Goal: Task Accomplishment & Management: Manage account settings

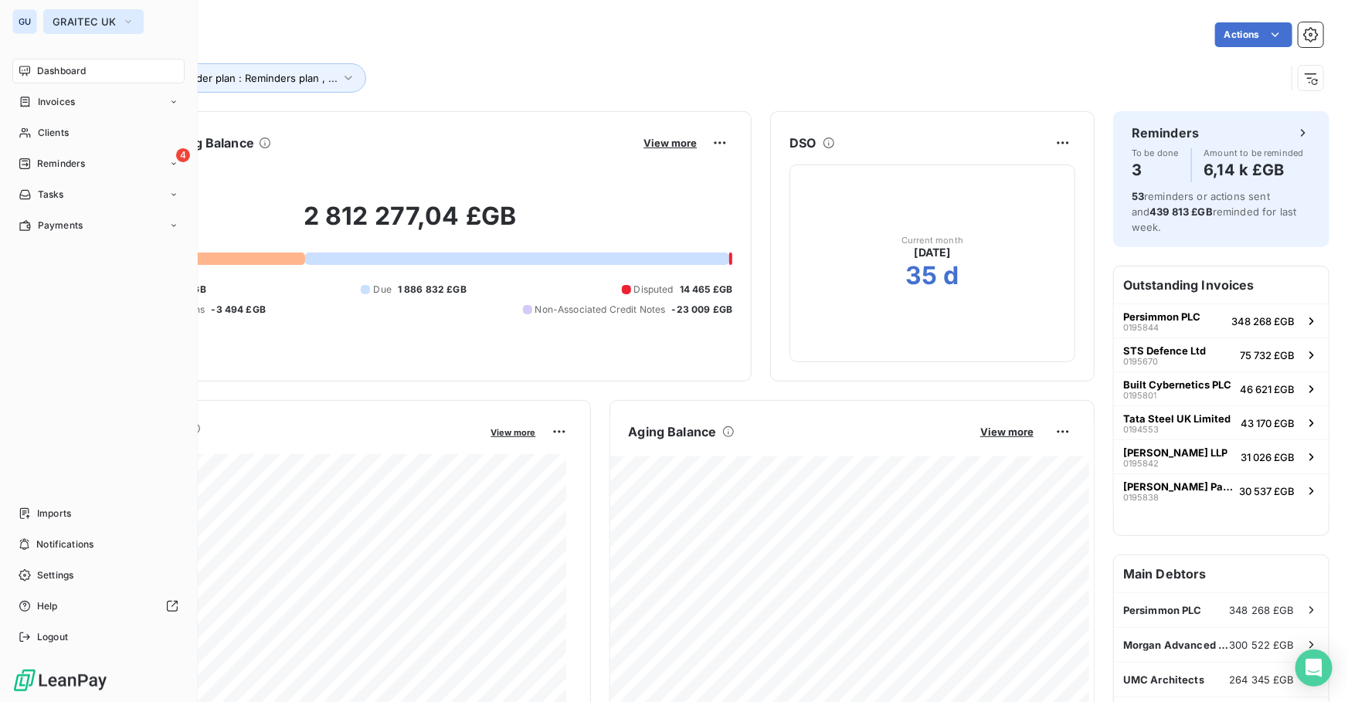
click at [100, 21] on span "GRAITEC UK" at bounding box center [84, 21] width 63 height 12
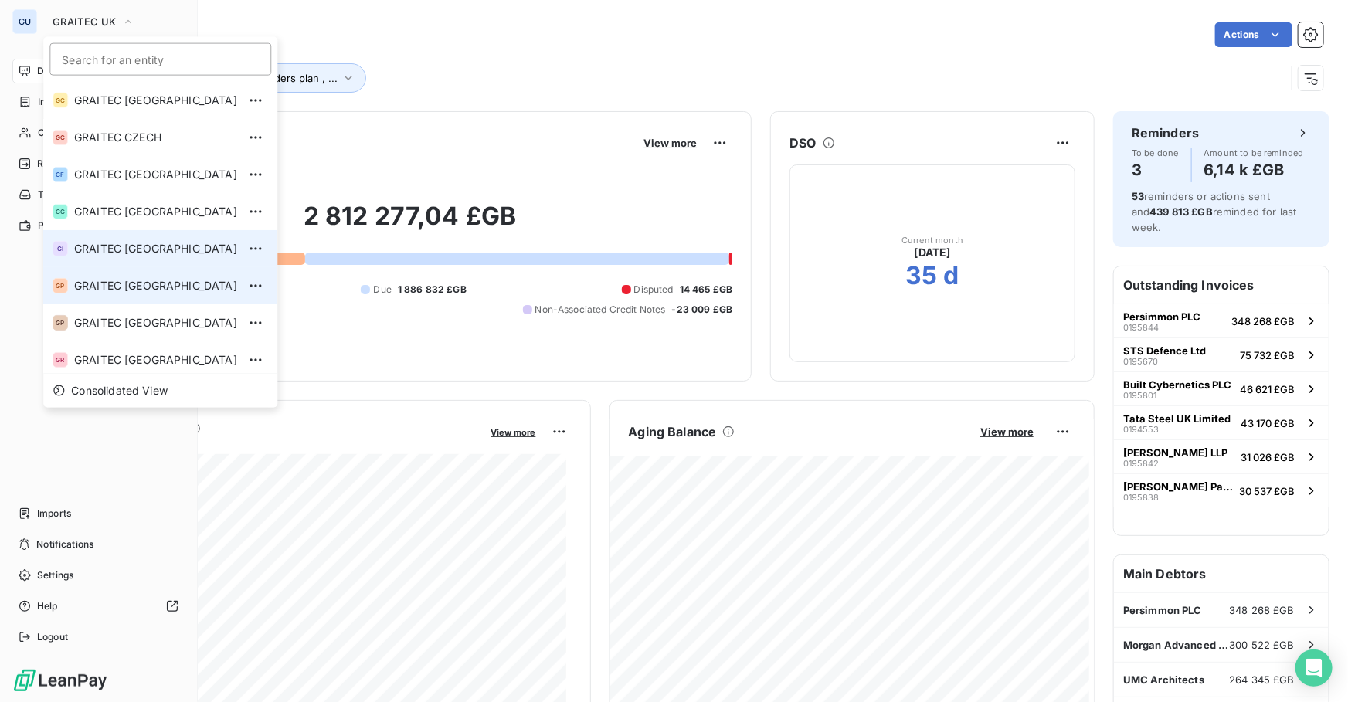
scroll to position [116, 0]
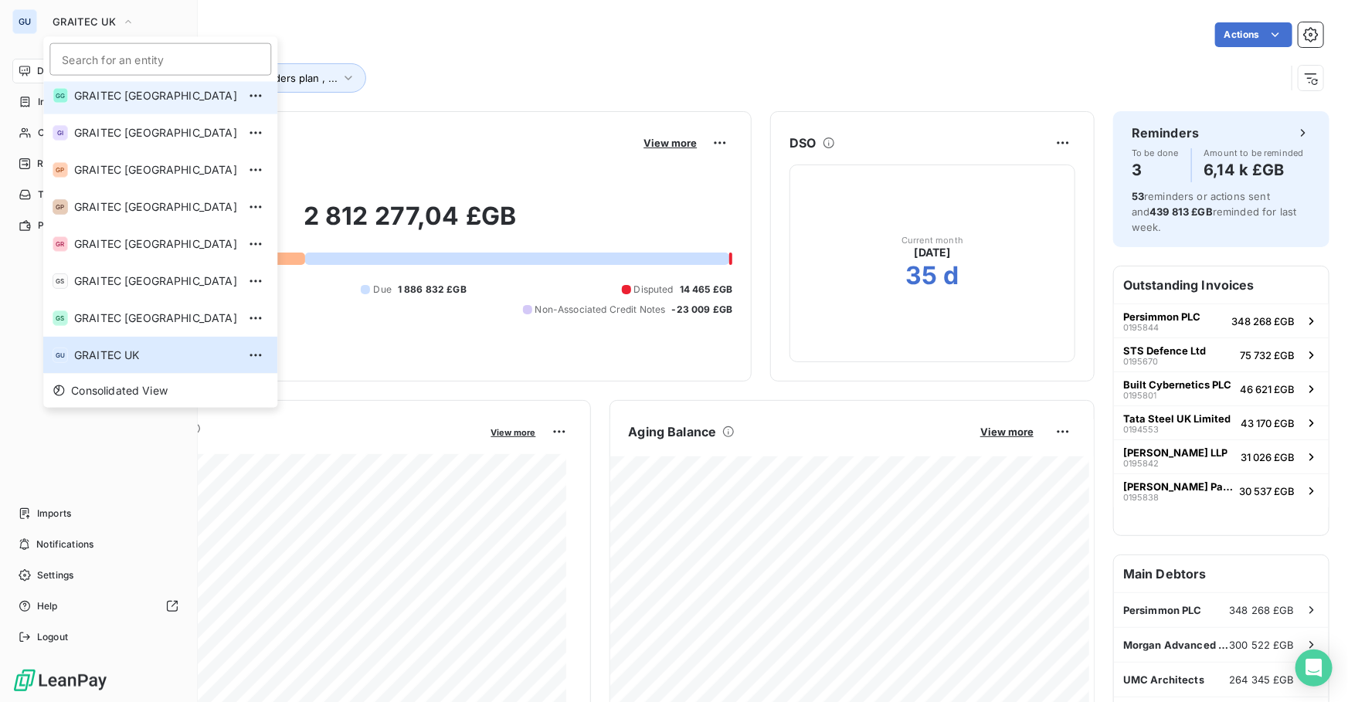
click at [124, 97] on span "GRAITEC [GEOGRAPHIC_DATA]" at bounding box center [155, 95] width 163 height 15
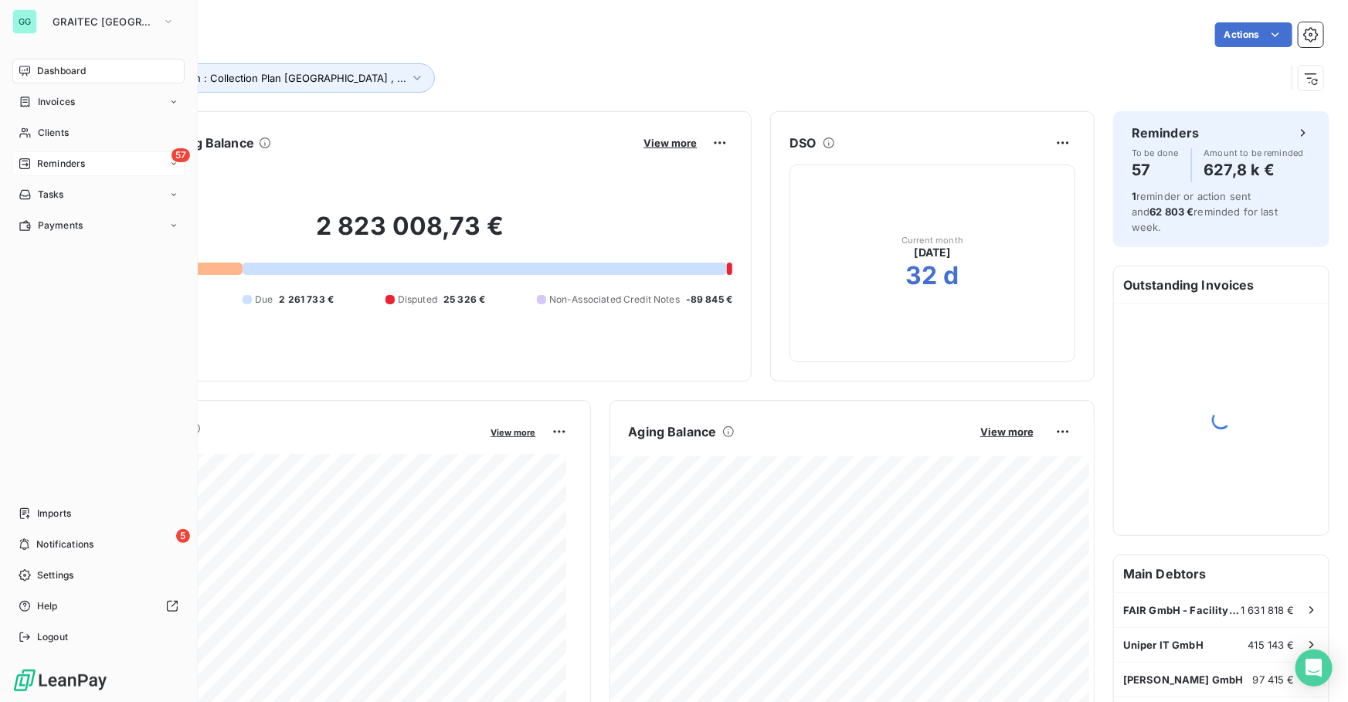
click at [67, 162] on span "Reminders" at bounding box center [61, 164] width 48 height 14
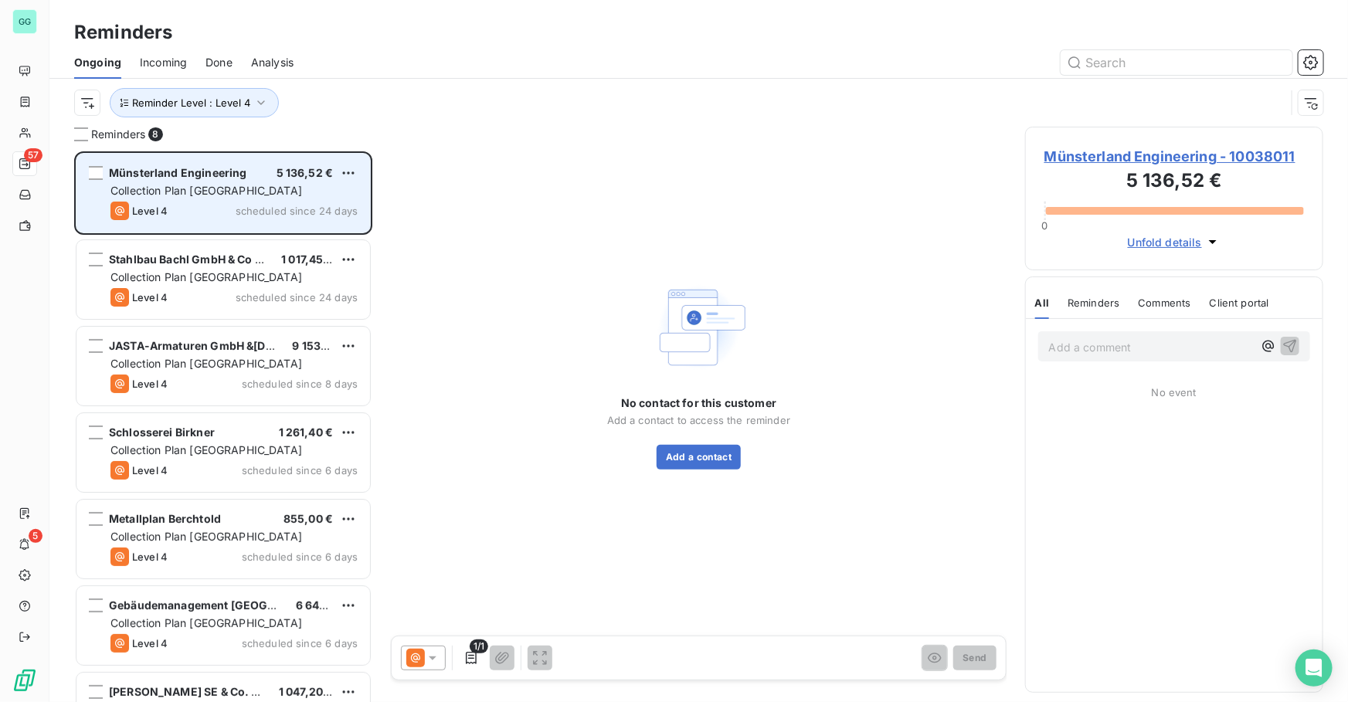
scroll to position [541, 287]
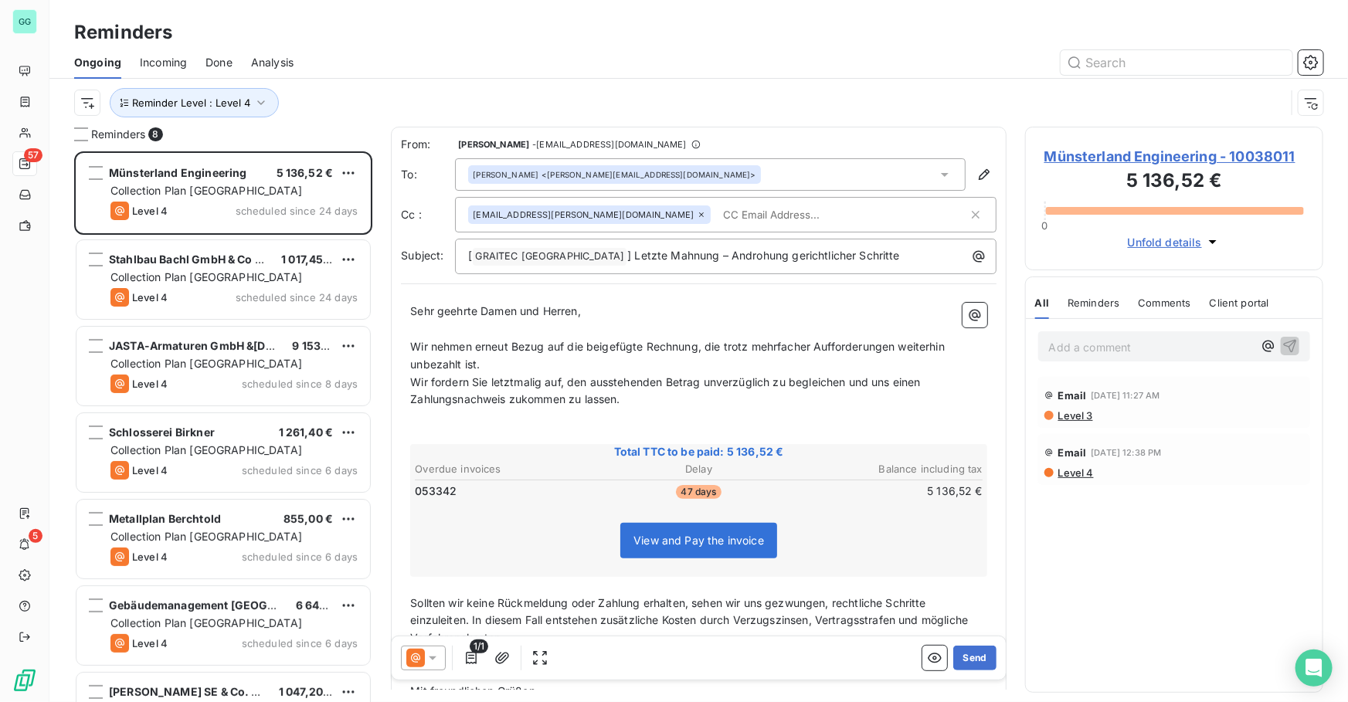
click at [207, 57] on span "Done" at bounding box center [218, 62] width 27 height 15
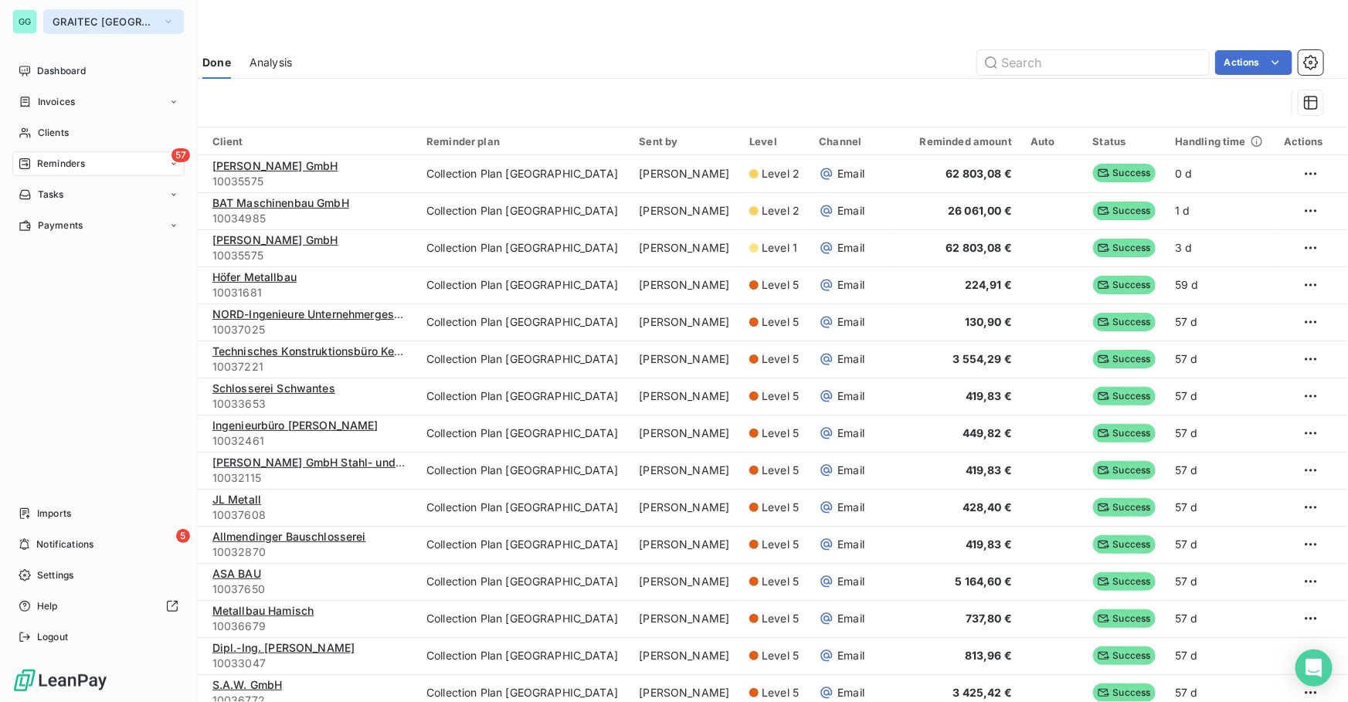
click at [98, 17] on span "GRAITEC [GEOGRAPHIC_DATA]" at bounding box center [104, 21] width 103 height 12
click at [51, 17] on button "GRAITEC [GEOGRAPHIC_DATA]" at bounding box center [113, 21] width 141 height 25
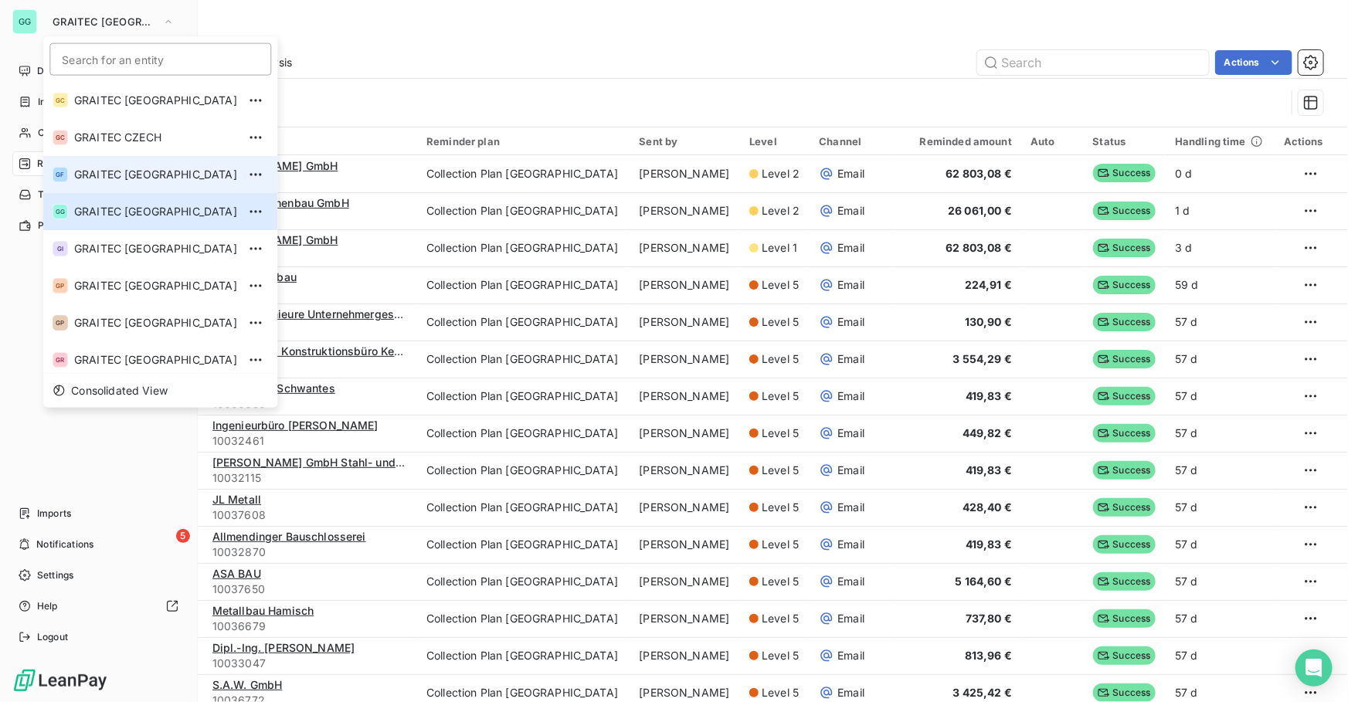
click at [112, 175] on span "GRAITEC [GEOGRAPHIC_DATA]" at bounding box center [155, 174] width 163 height 15
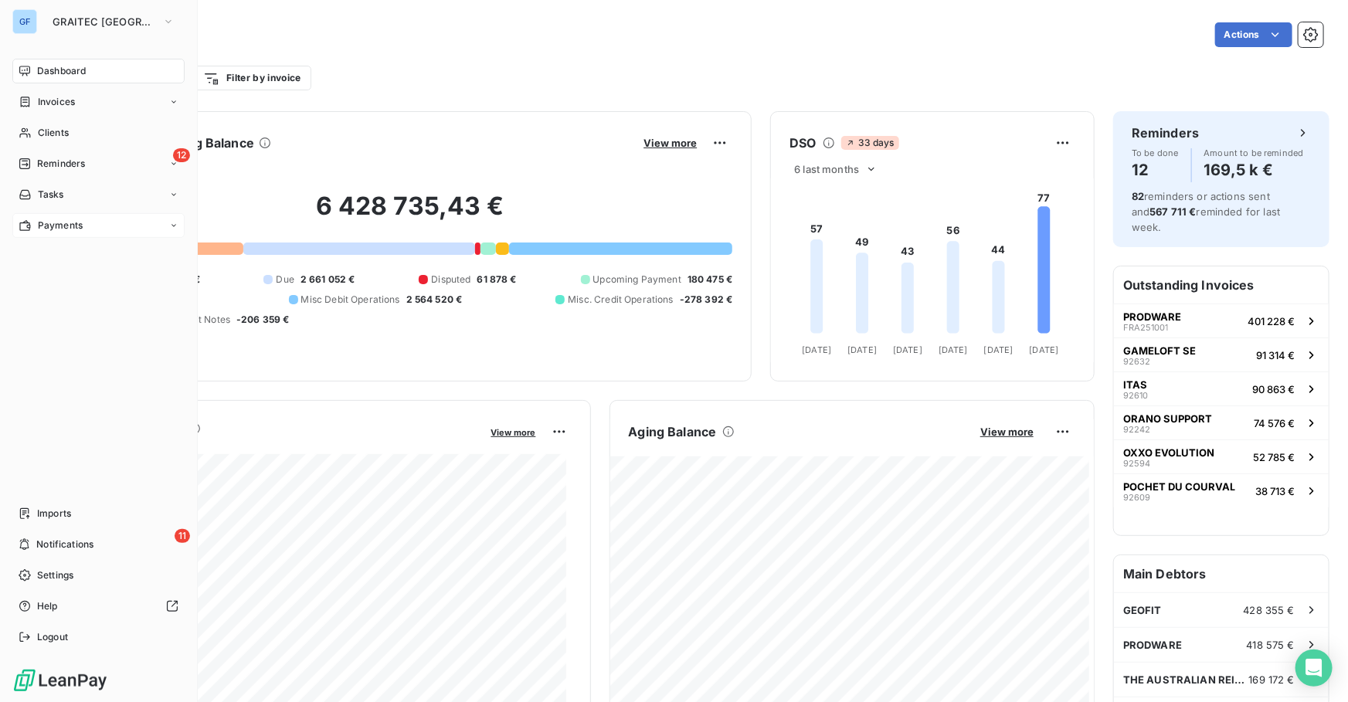
click at [58, 229] on span "Payments" at bounding box center [60, 226] width 45 height 14
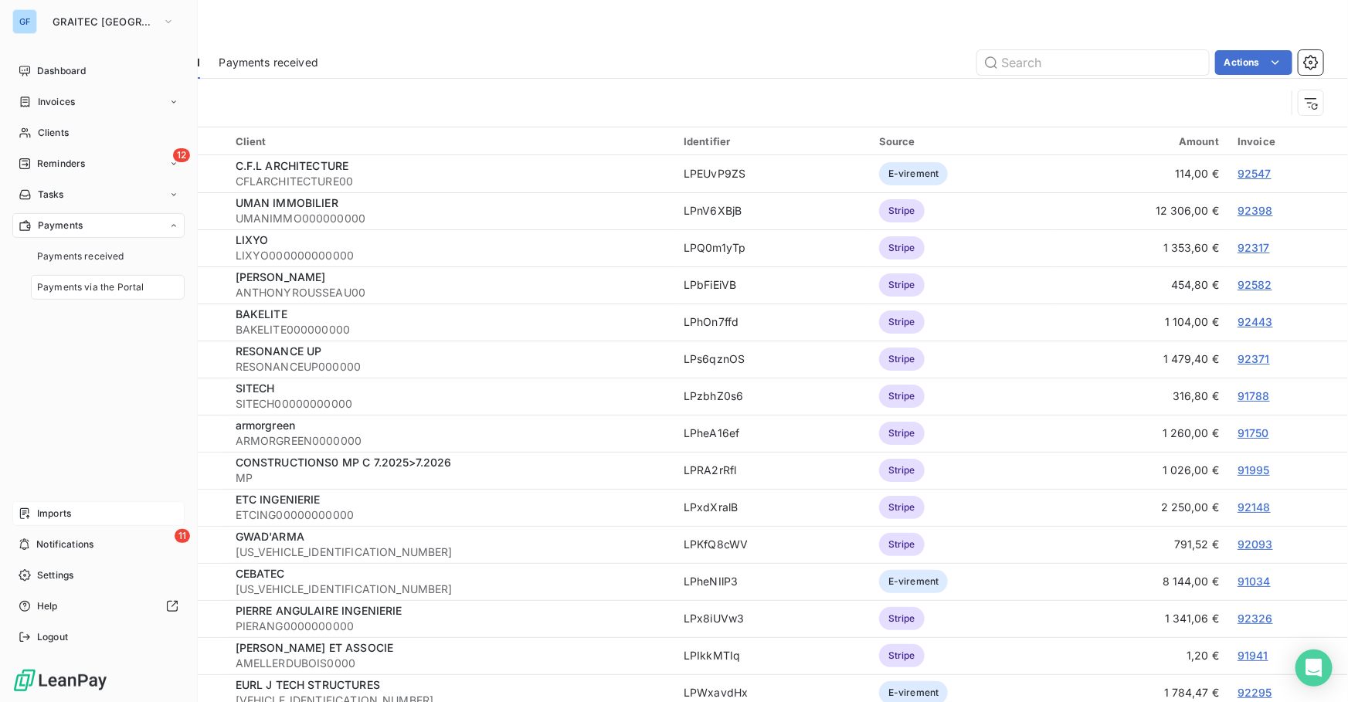
click at [43, 510] on span "Imports" at bounding box center [54, 514] width 34 height 14
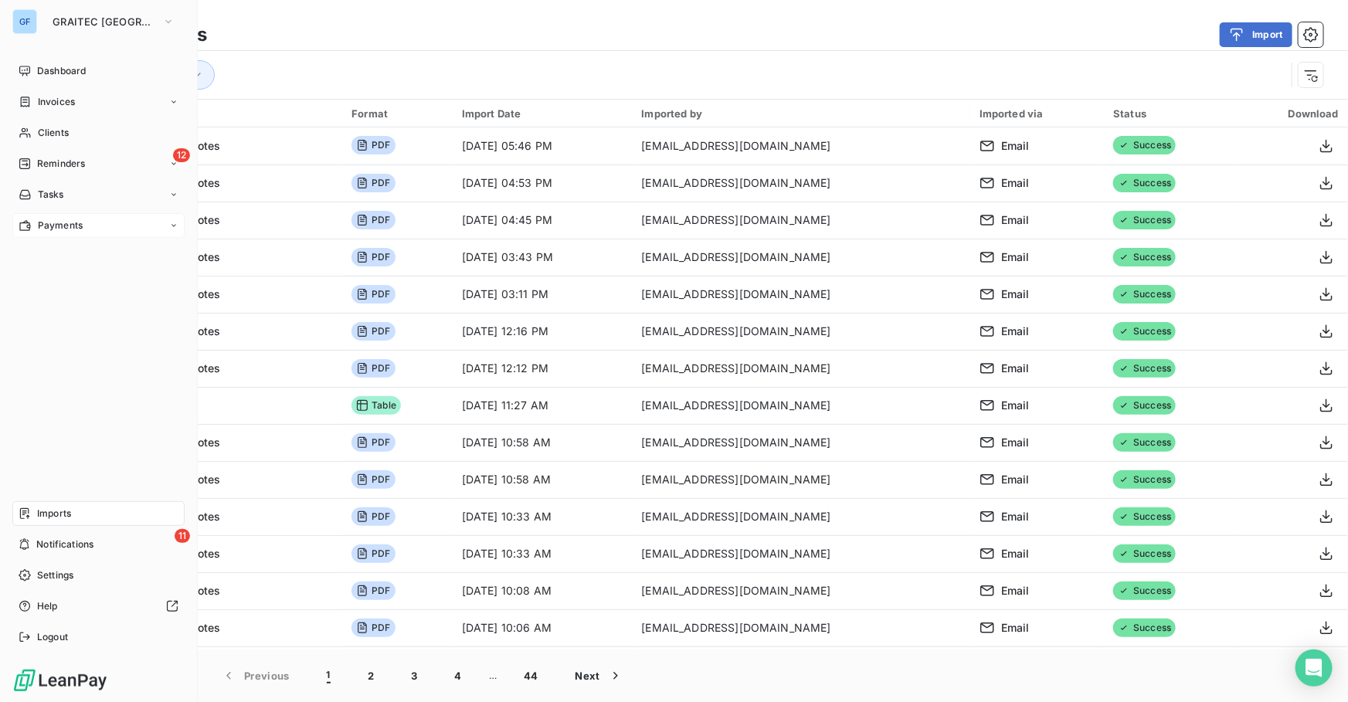
click at [73, 226] on span "Payments" at bounding box center [60, 226] width 45 height 14
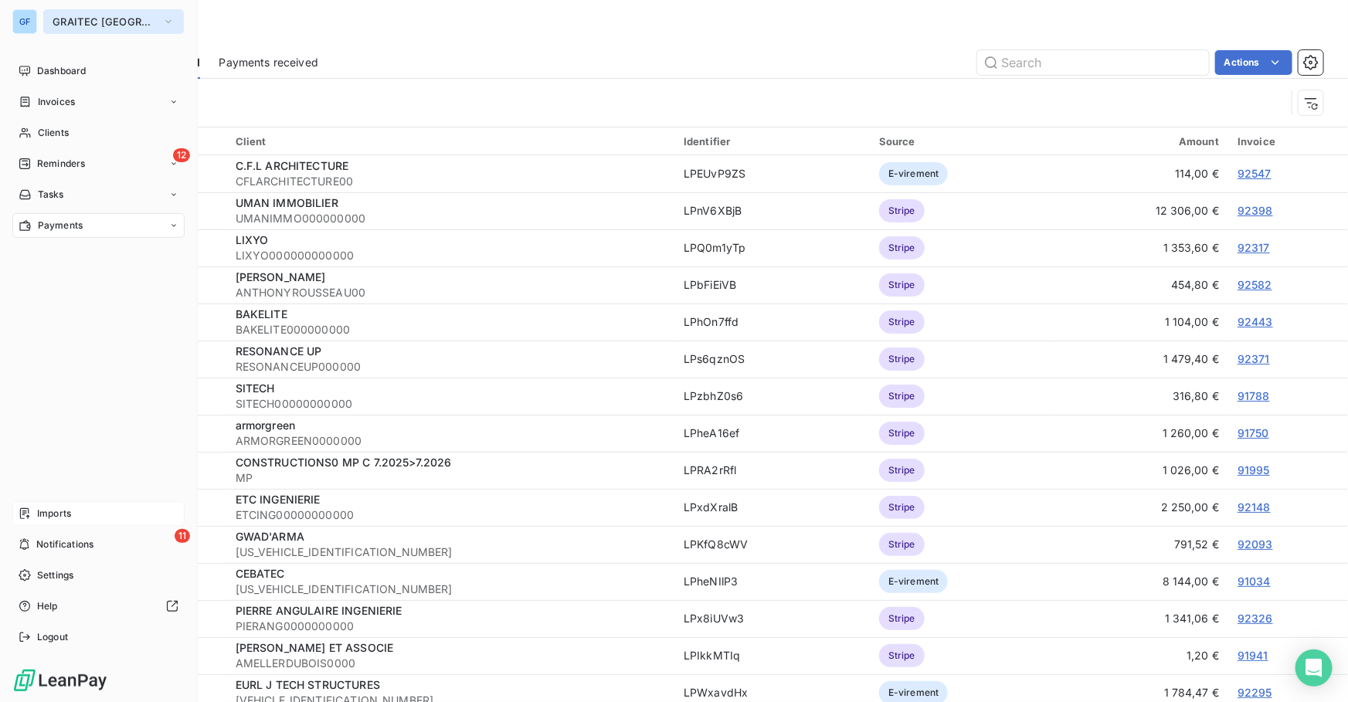
click at [136, 23] on span "GRAITEC [GEOGRAPHIC_DATA]" at bounding box center [104, 21] width 103 height 12
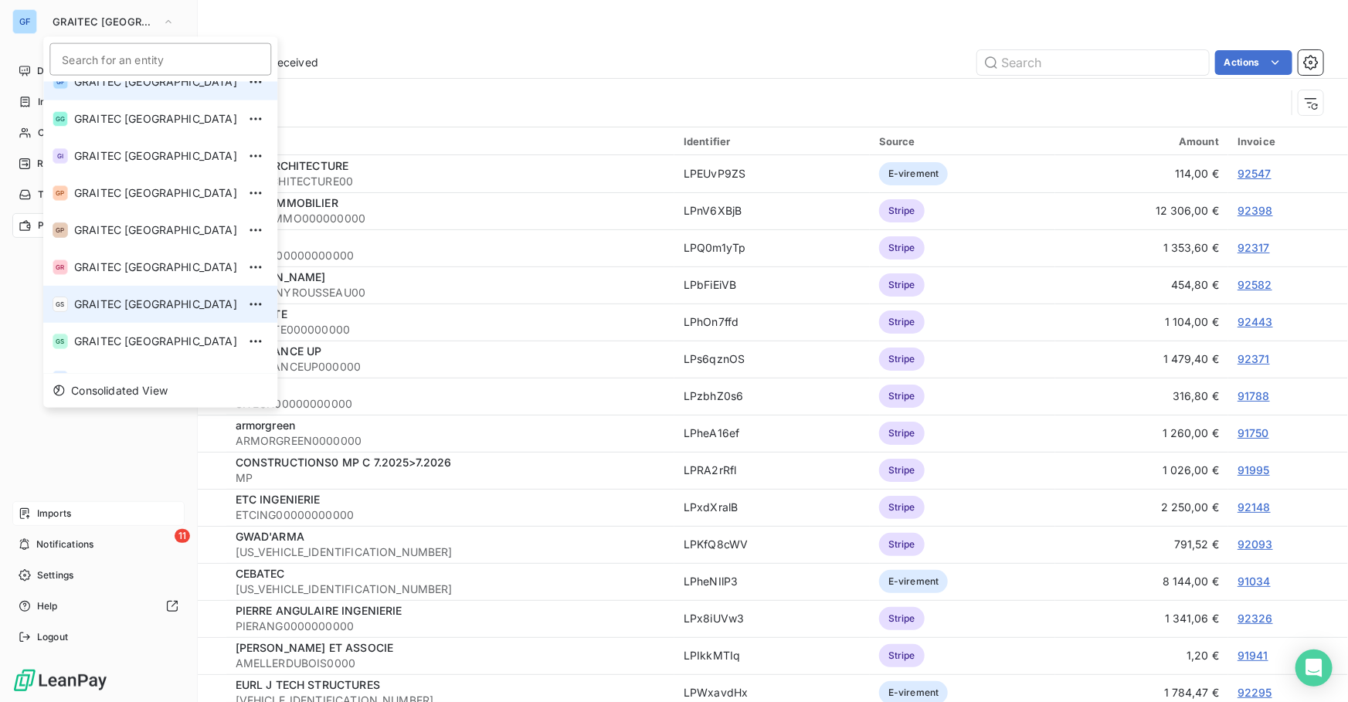
scroll to position [153, 0]
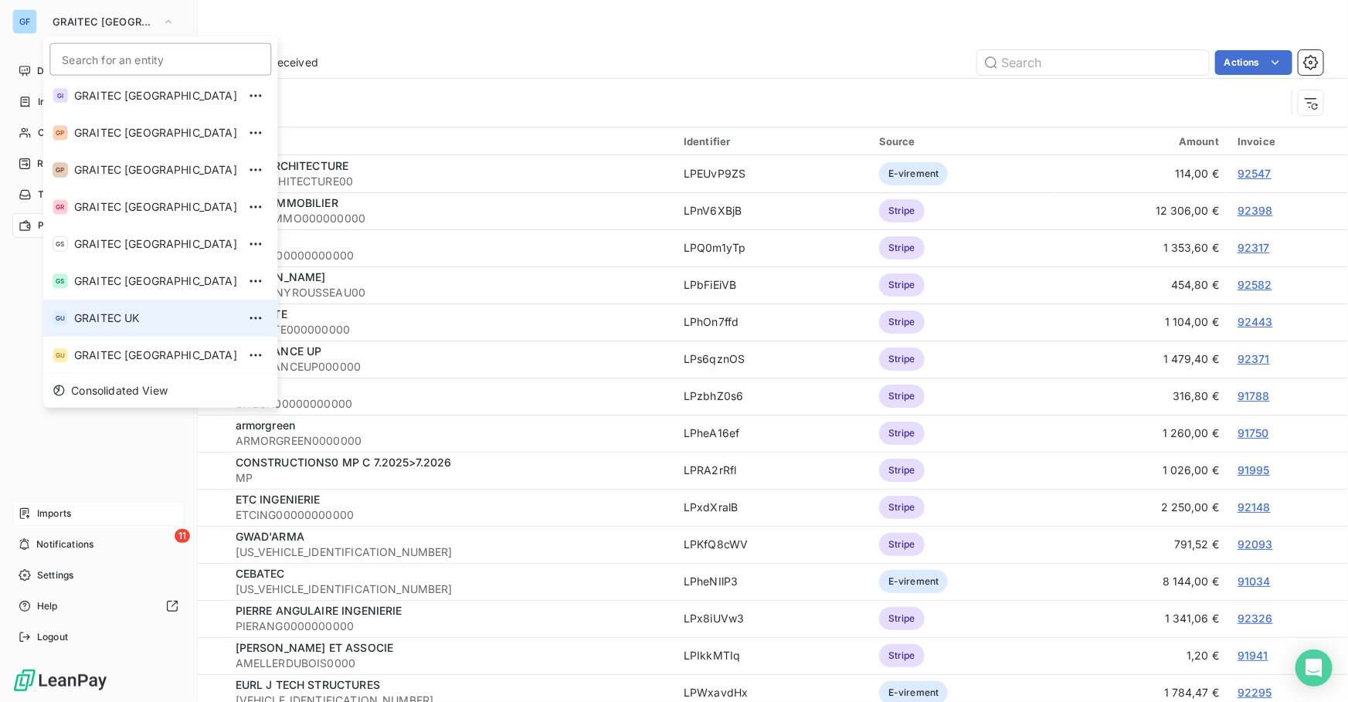
click at [120, 320] on span "GRAITEC UK" at bounding box center [155, 317] width 163 height 15
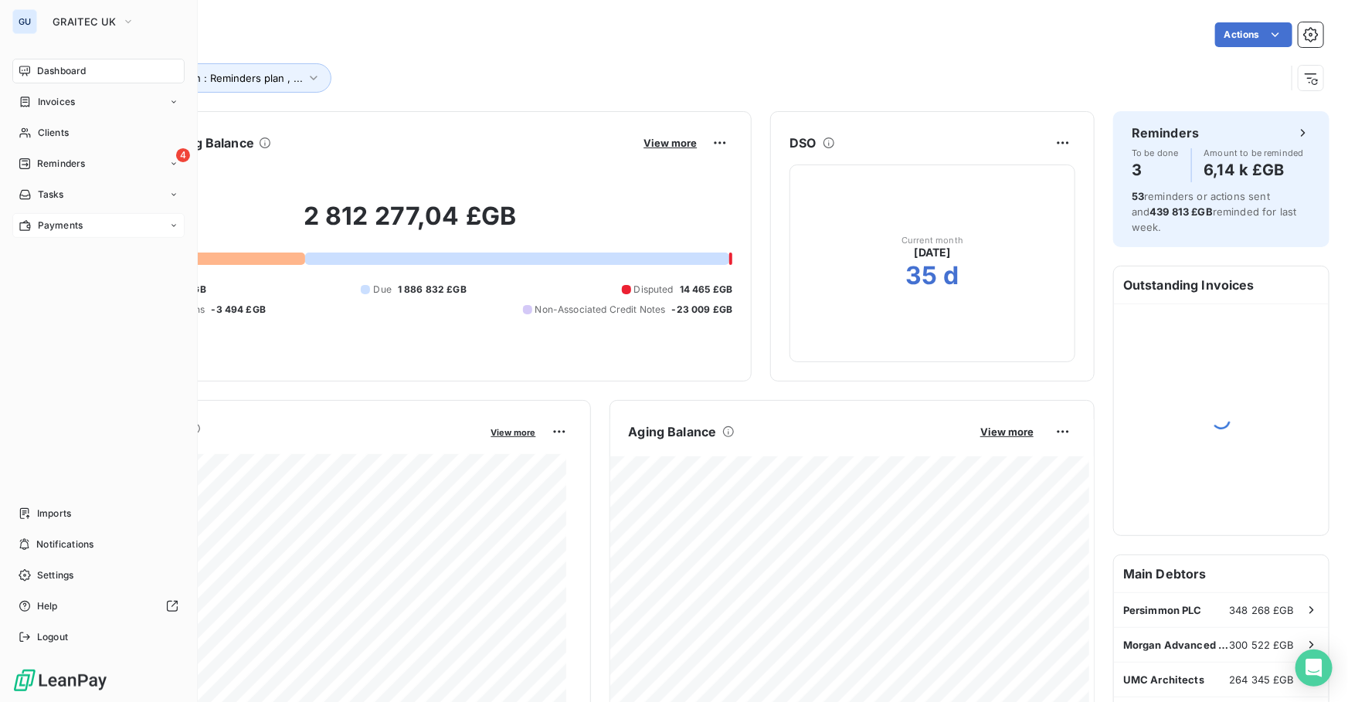
click at [75, 222] on span "Payments" at bounding box center [60, 226] width 45 height 14
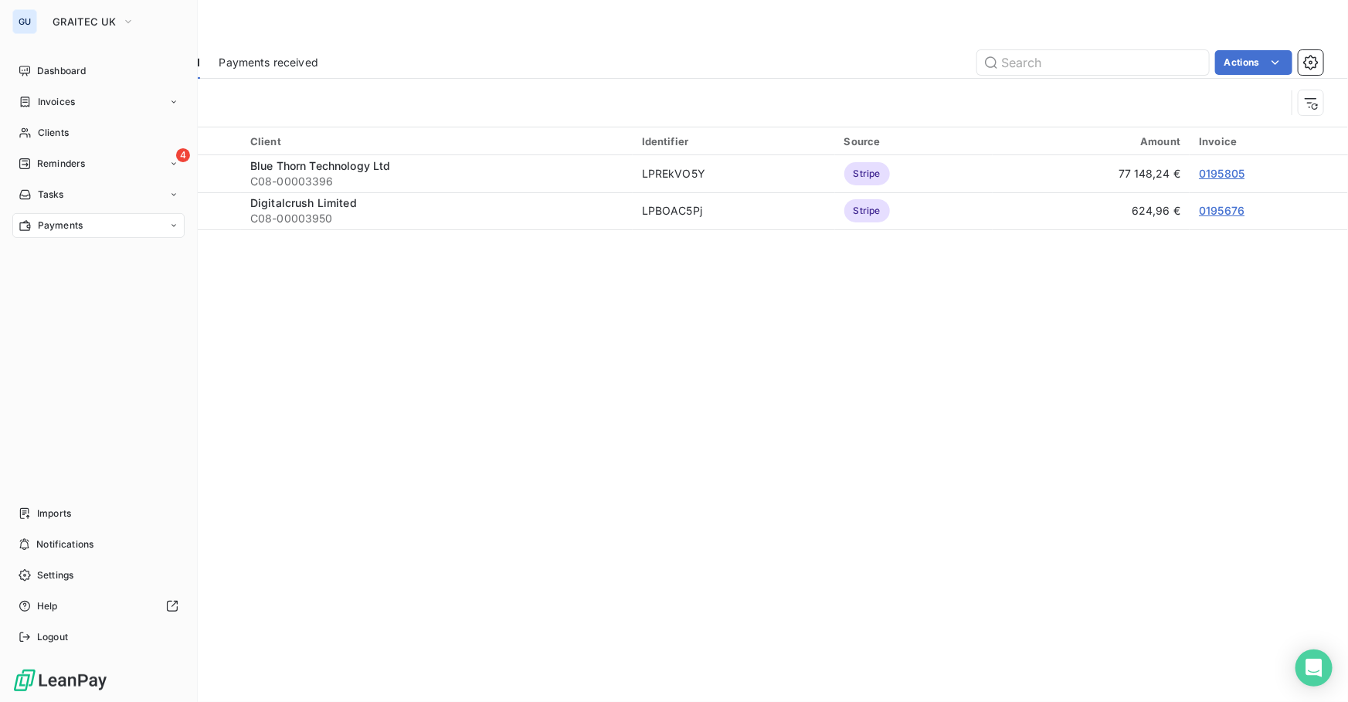
click at [58, 8] on div "GU GRAITEC UK Dashboard Invoices Clients 4 Reminders Tasks Payments Imports Not…" at bounding box center [99, 351] width 198 height 702
click at [86, 18] on span "GRAITEC UK" at bounding box center [84, 21] width 63 height 12
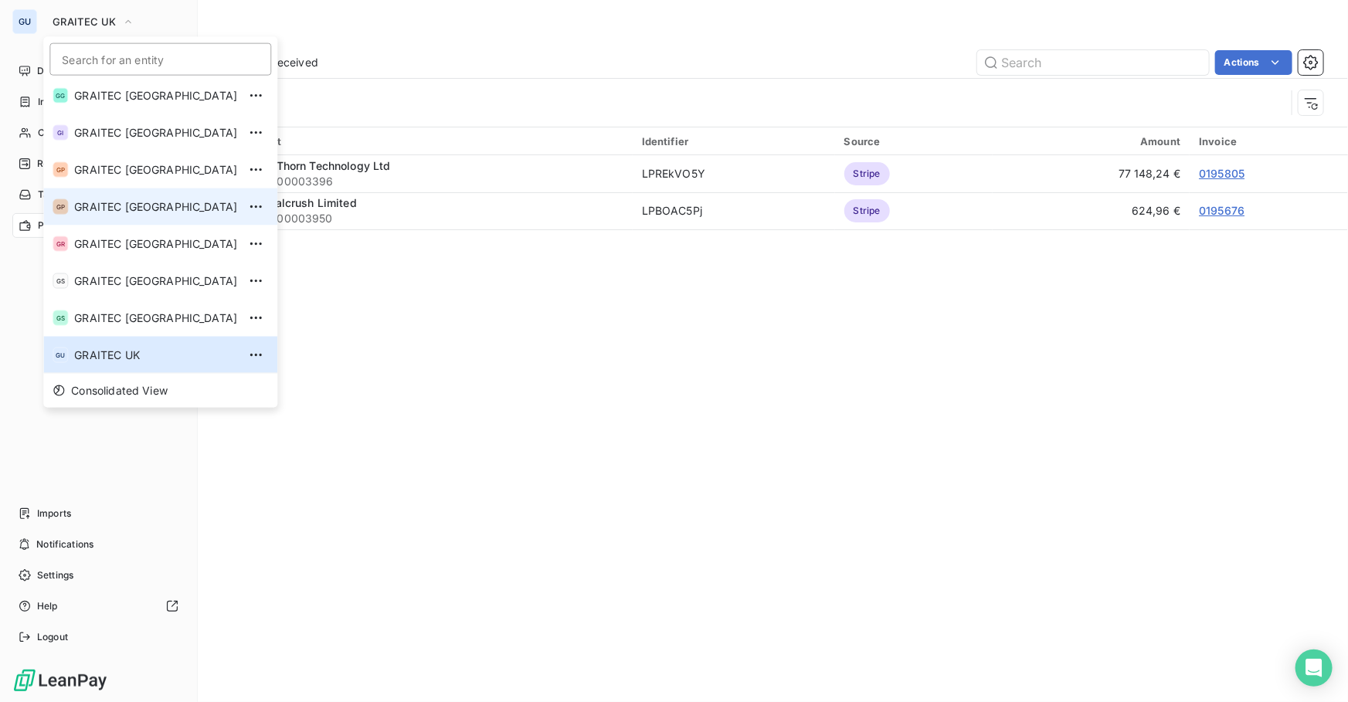
scroll to position [153, 0]
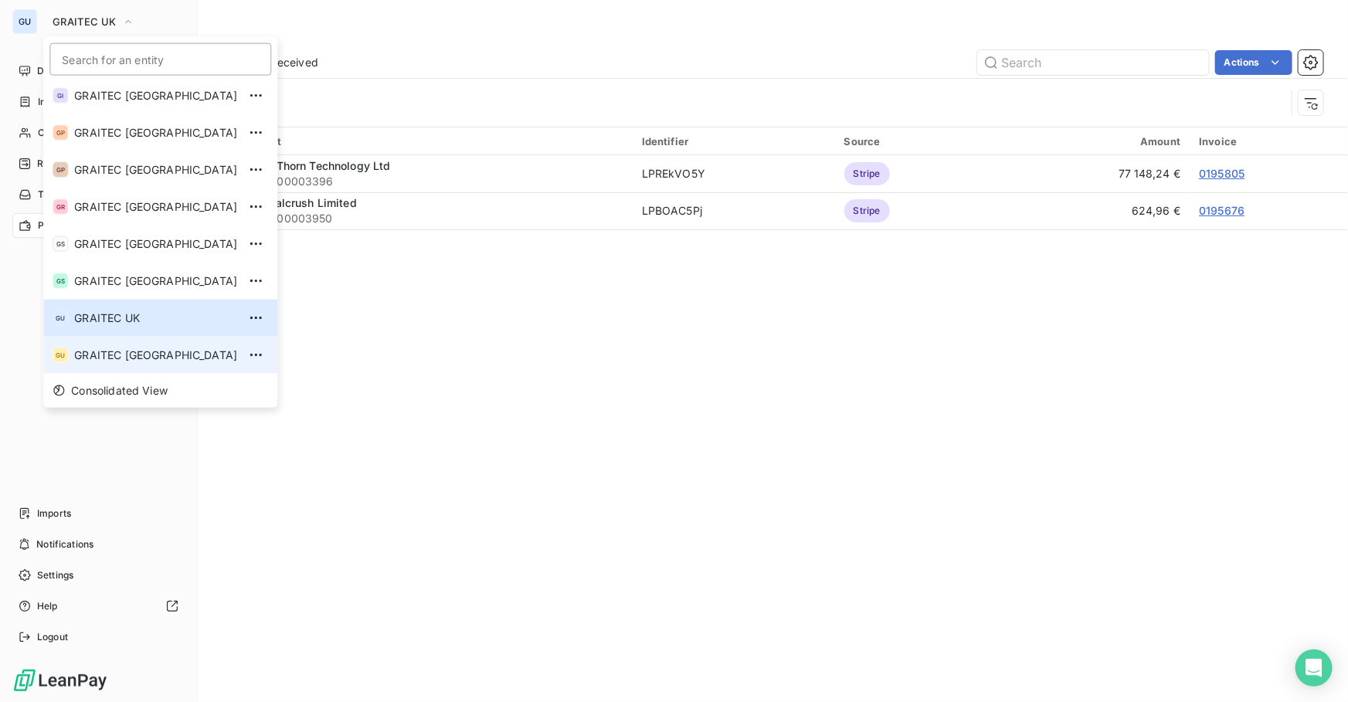
click at [141, 355] on span "GRAITEC [GEOGRAPHIC_DATA]" at bounding box center [155, 355] width 163 height 15
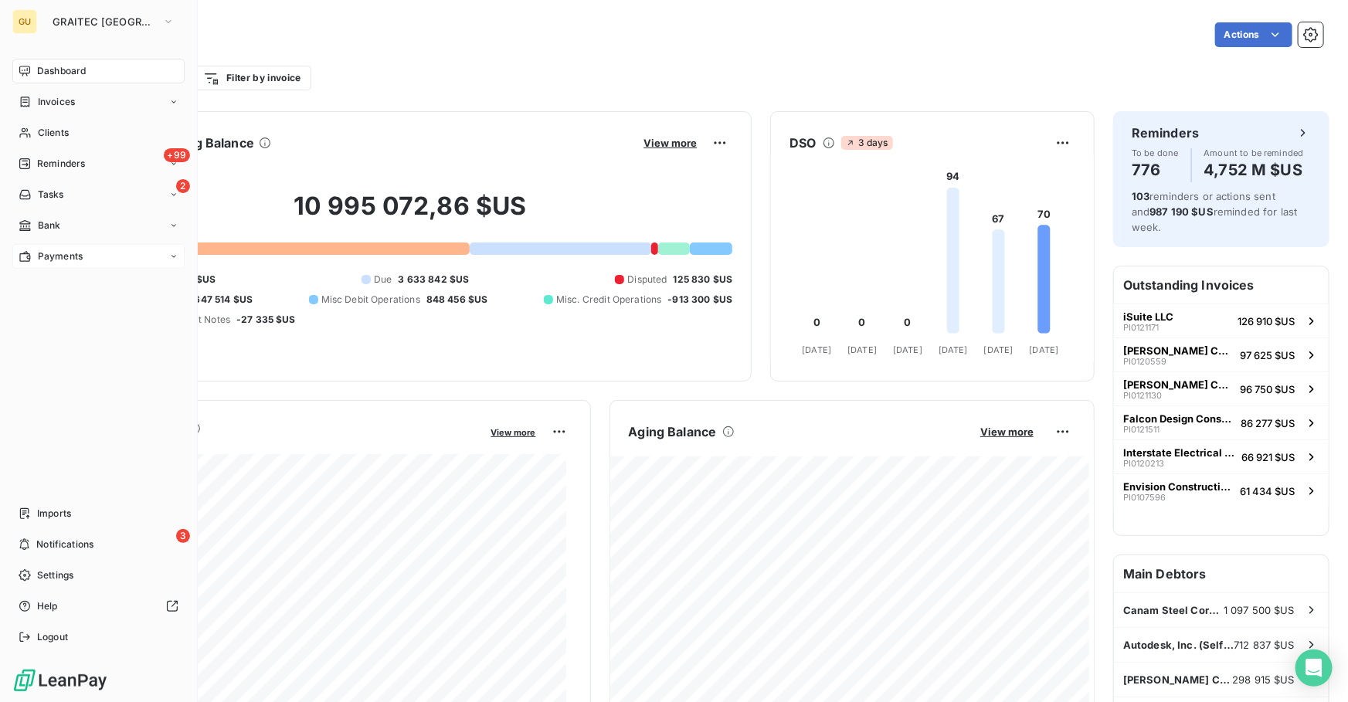
click at [63, 258] on span "Payments" at bounding box center [60, 256] width 45 height 14
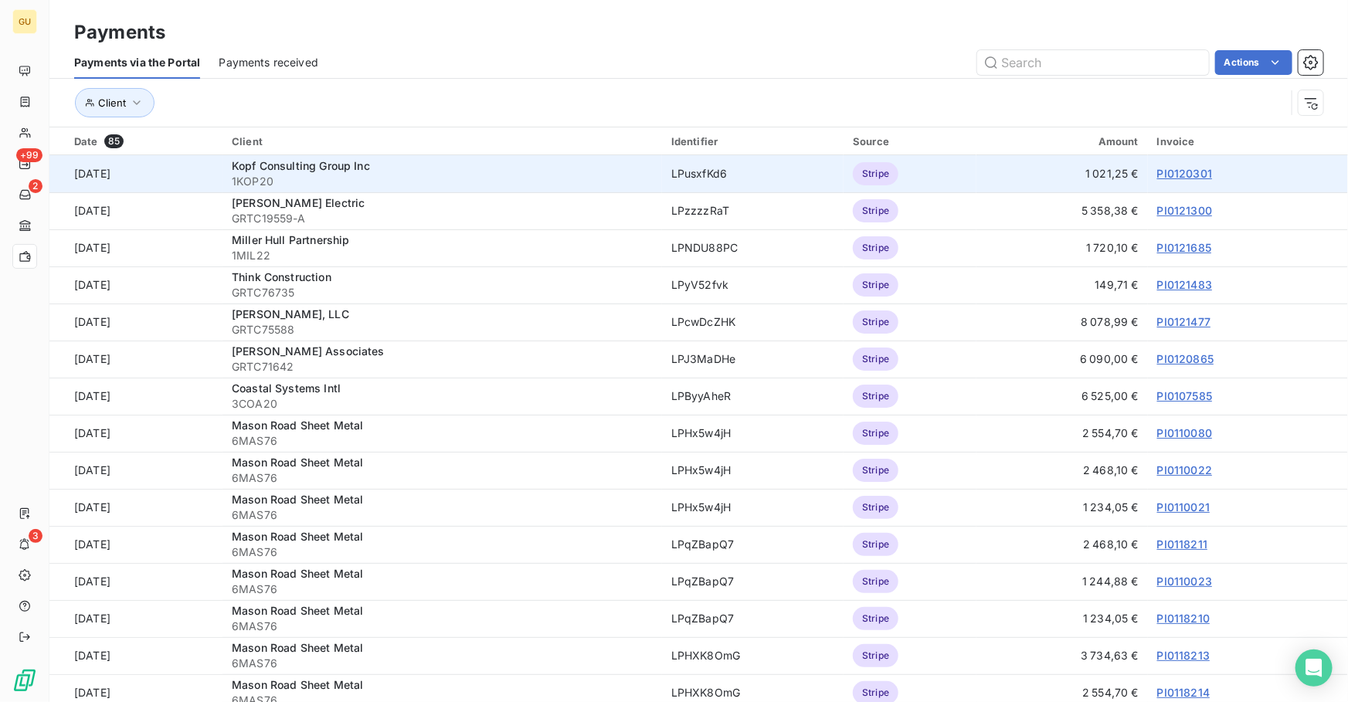
click at [1157, 173] on link "PI0120301" at bounding box center [1184, 173] width 55 height 13
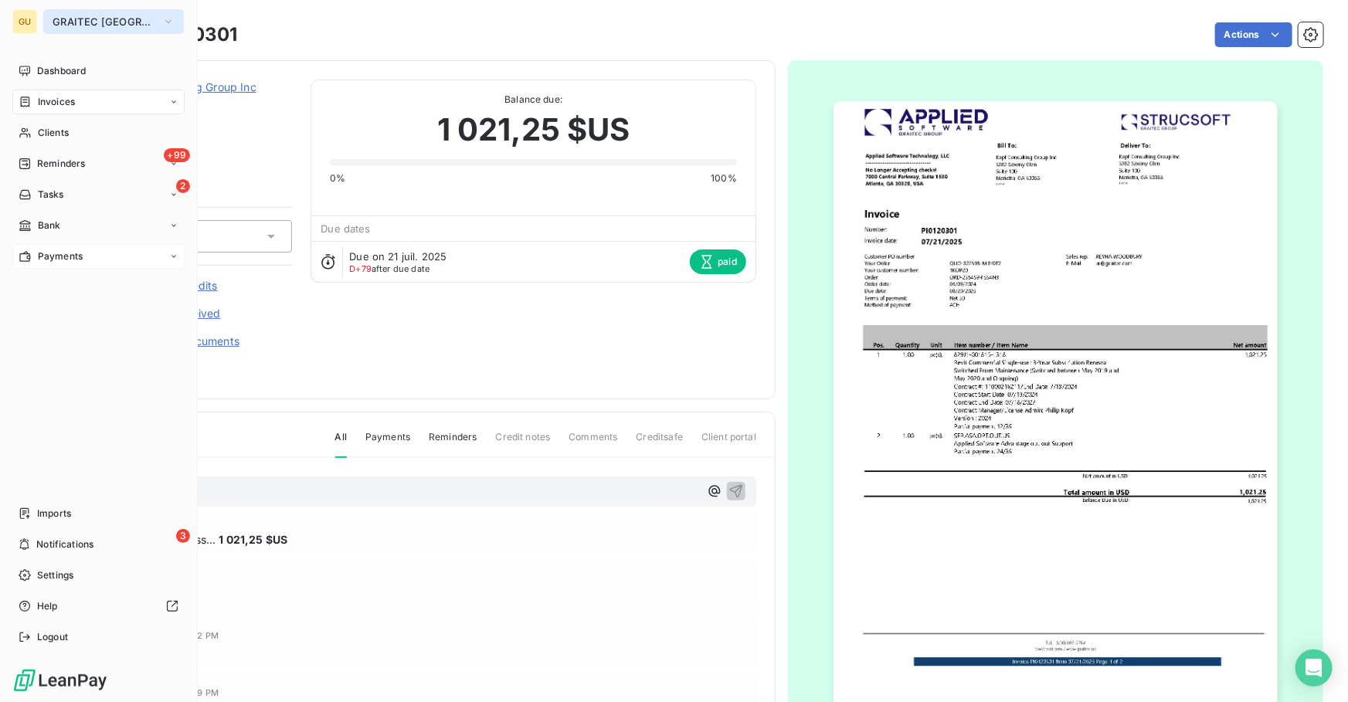
click at [75, 16] on span "GRAITEC [GEOGRAPHIC_DATA]" at bounding box center [104, 21] width 103 height 12
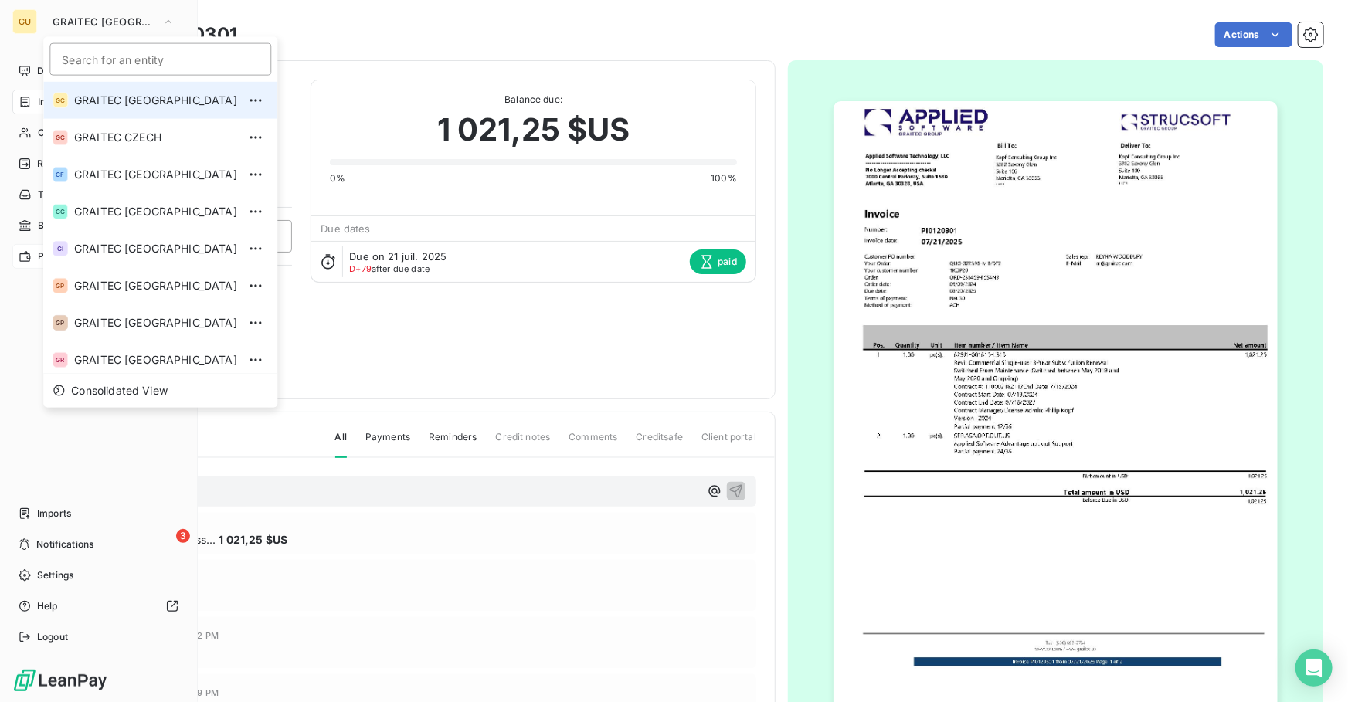
click at [137, 105] on span "GRAITEC [GEOGRAPHIC_DATA]" at bounding box center [155, 100] width 163 height 15
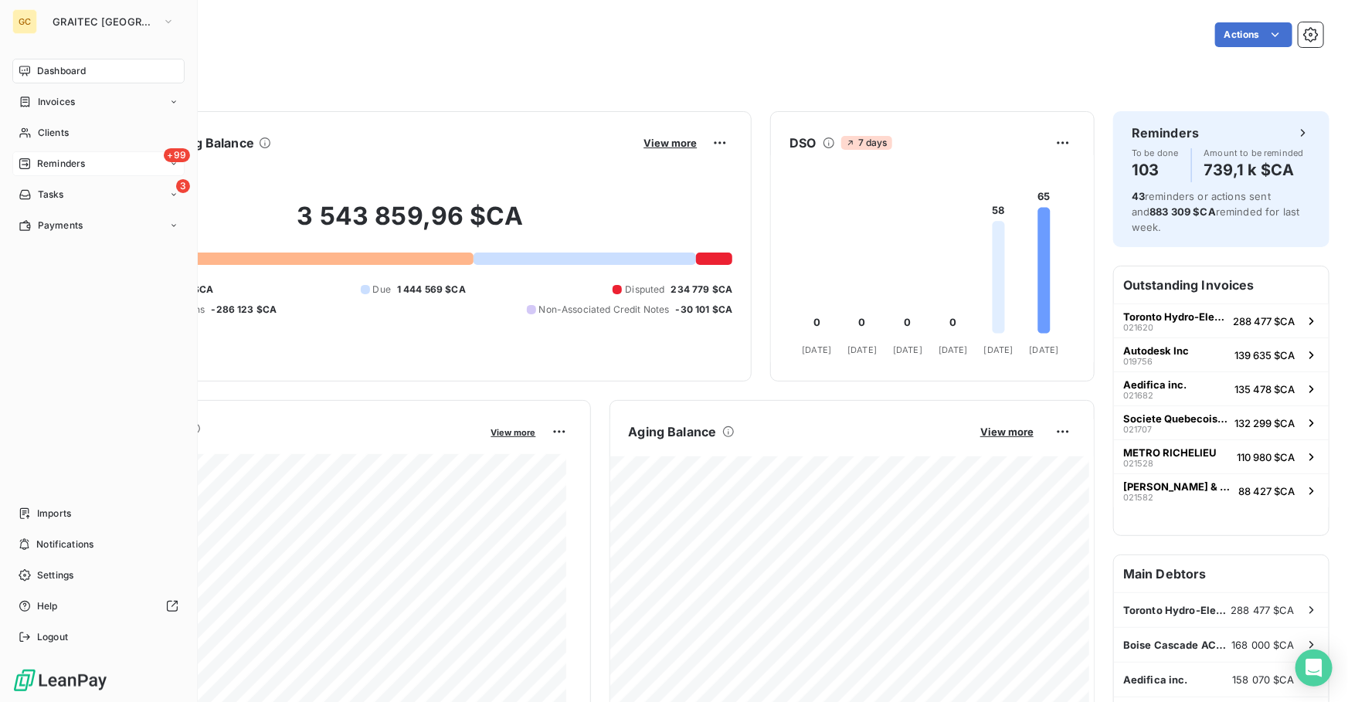
click at [67, 161] on span "Reminders" at bounding box center [61, 164] width 48 height 14
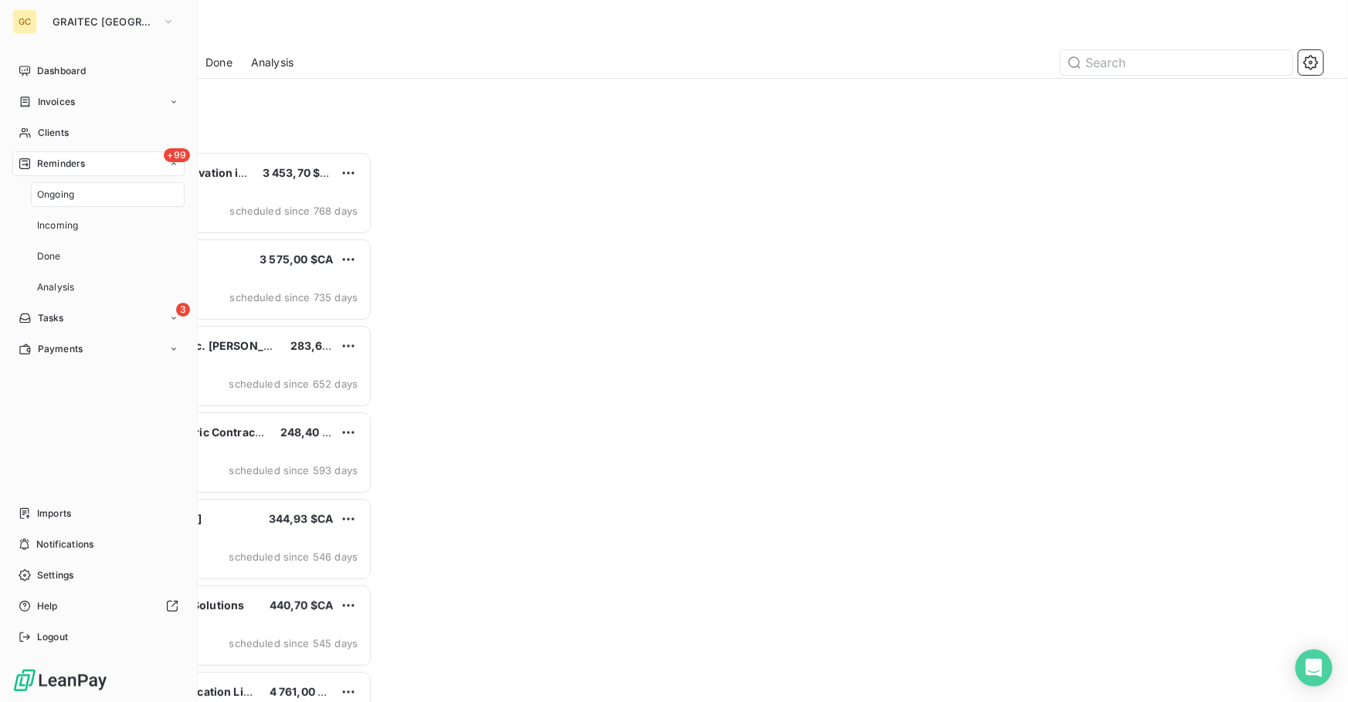
scroll to position [541, 287]
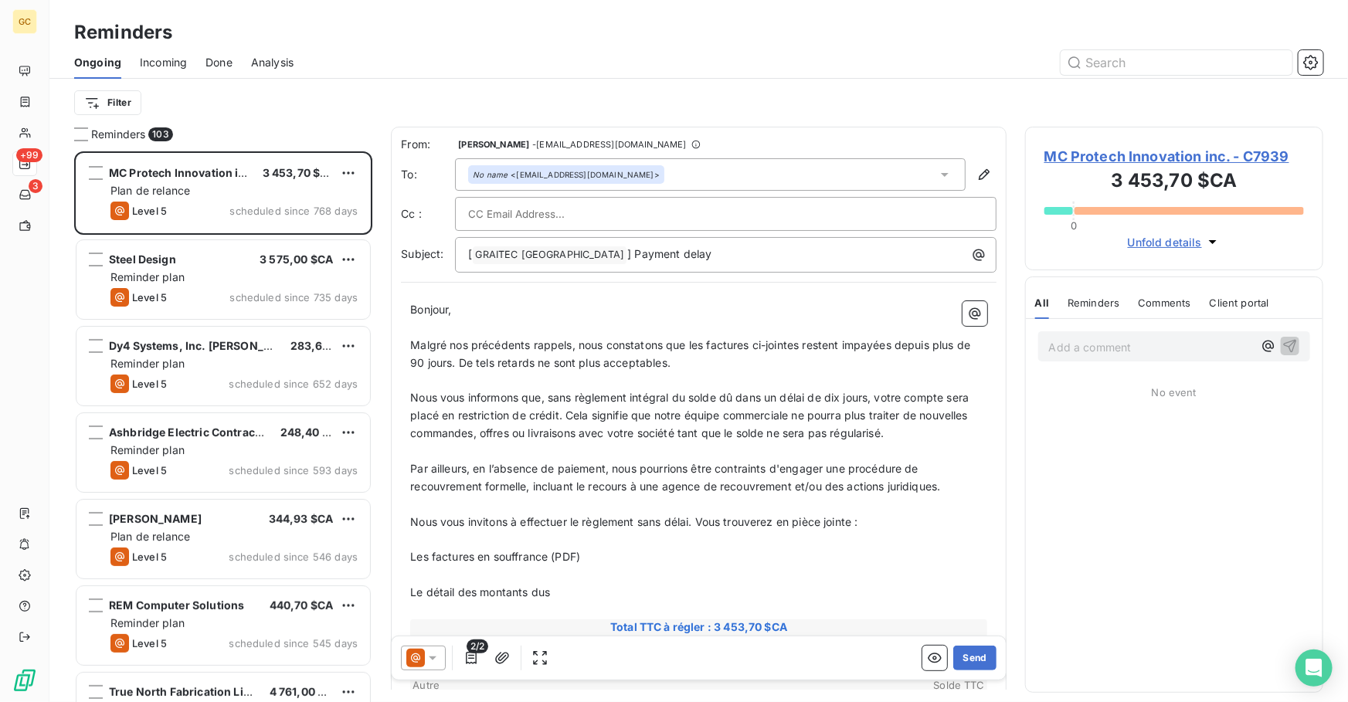
click at [223, 66] on span "Done" at bounding box center [218, 62] width 27 height 15
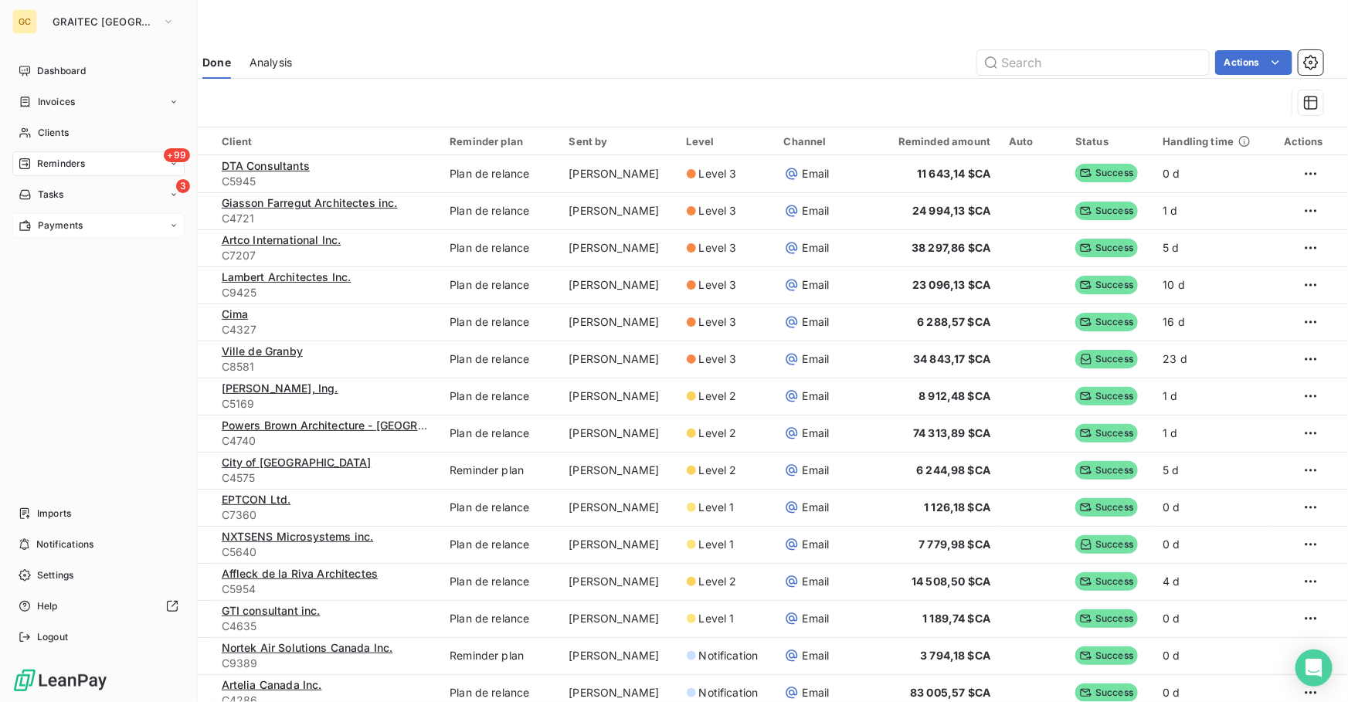
click at [56, 222] on span "Payments" at bounding box center [60, 226] width 45 height 14
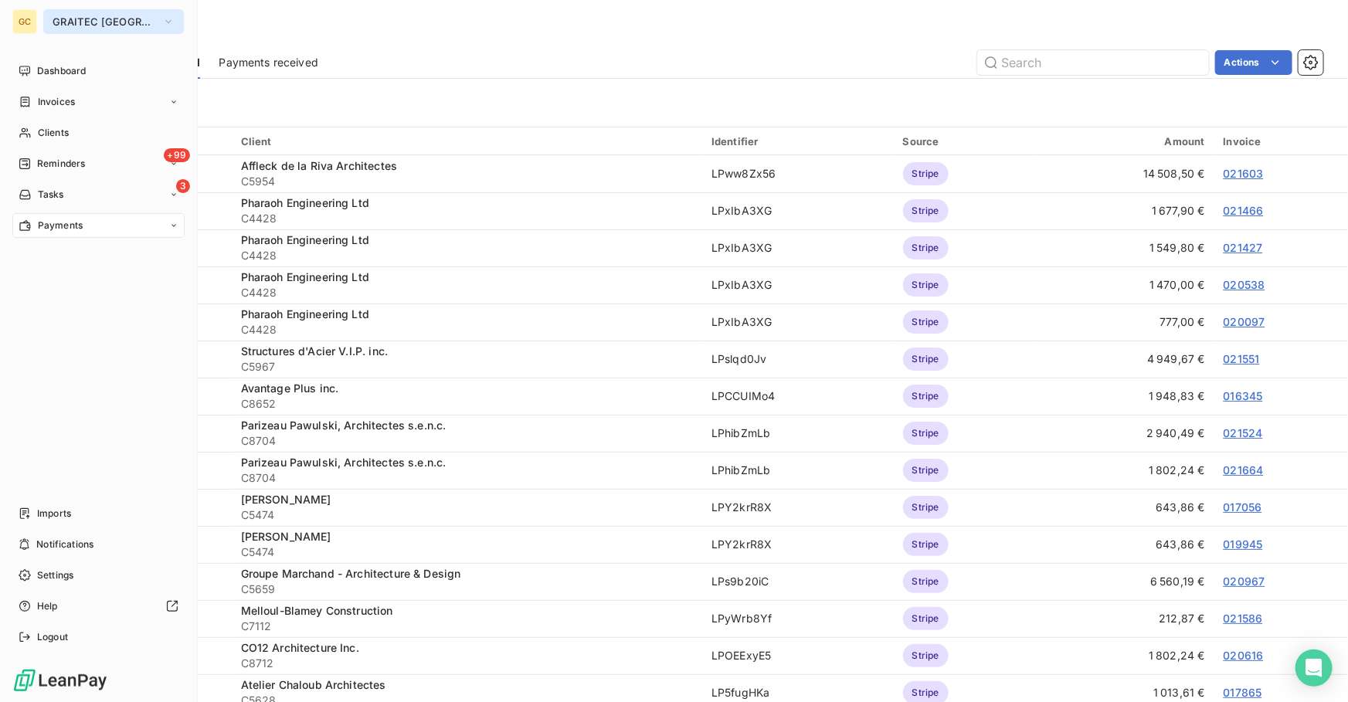
click at [90, 18] on span "GRAITEC [GEOGRAPHIC_DATA]" at bounding box center [104, 21] width 103 height 12
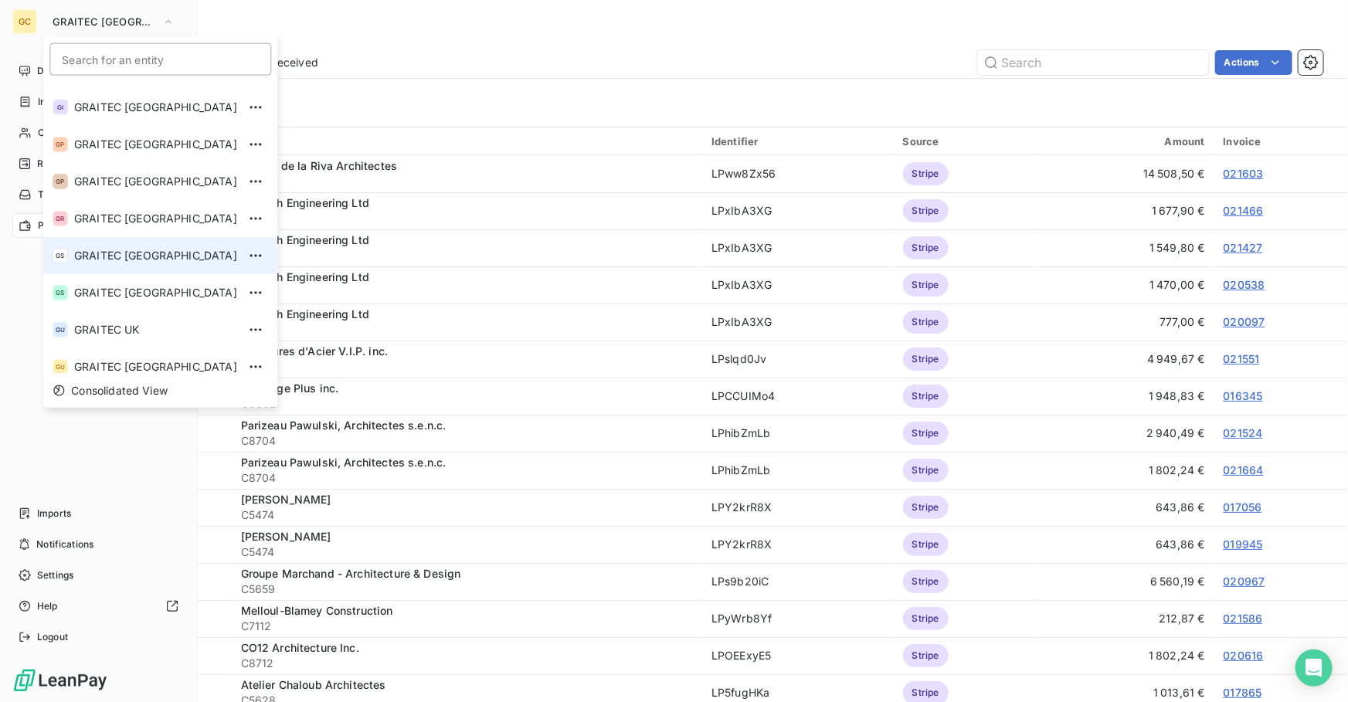
scroll to position [153, 0]
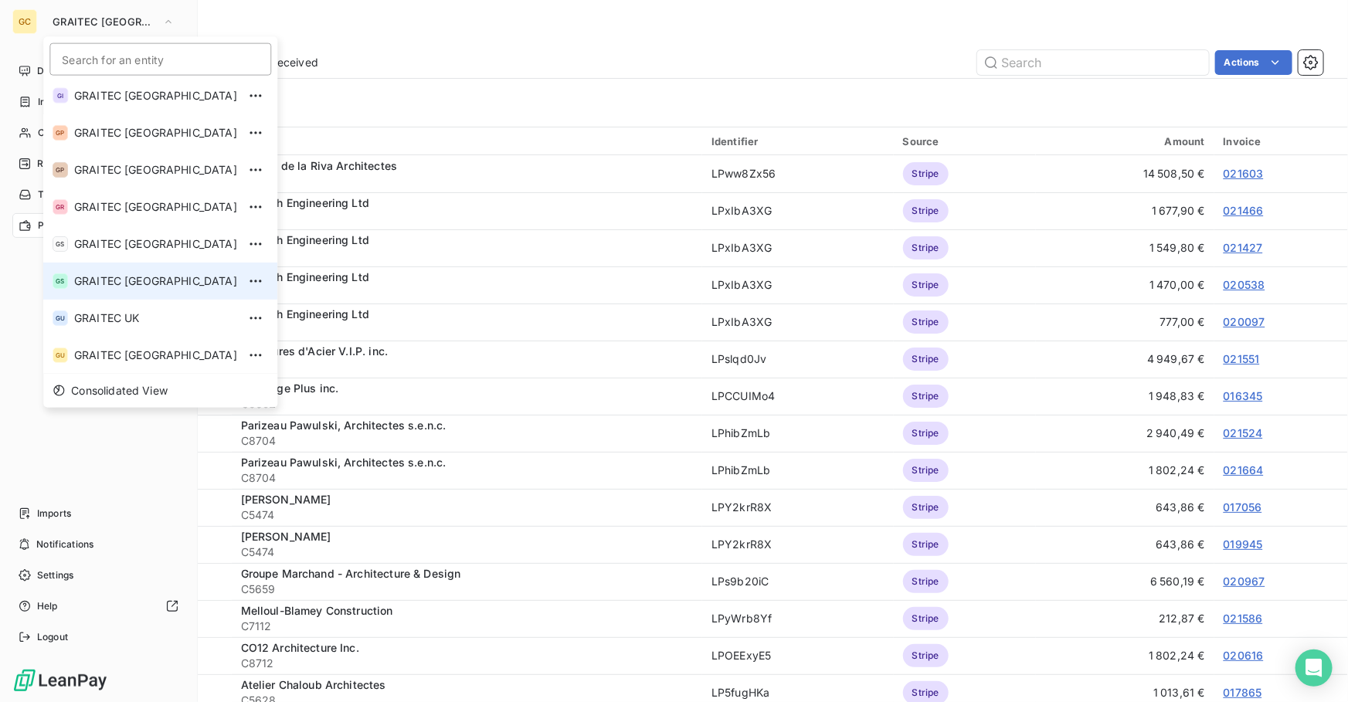
click at [131, 286] on span "GRAITEC [GEOGRAPHIC_DATA]" at bounding box center [155, 280] width 163 height 15
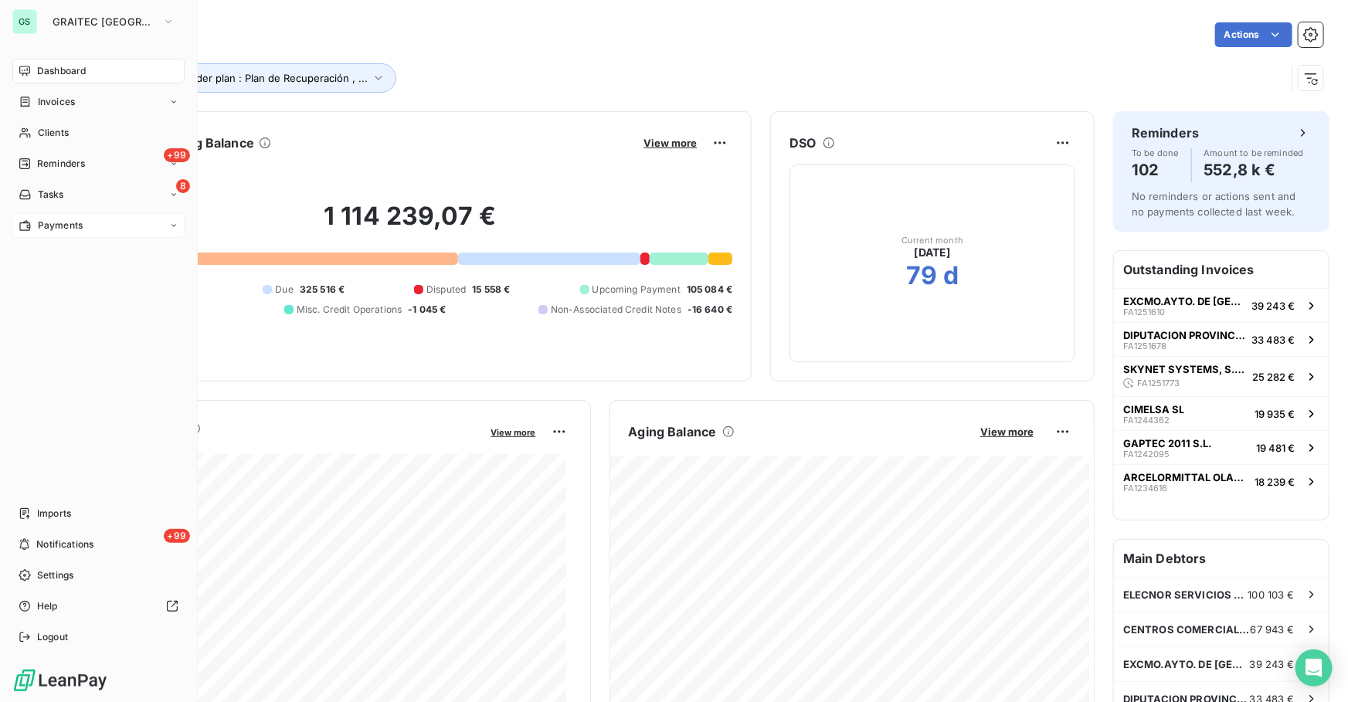
click at [48, 225] on span "Payments" at bounding box center [60, 226] width 45 height 14
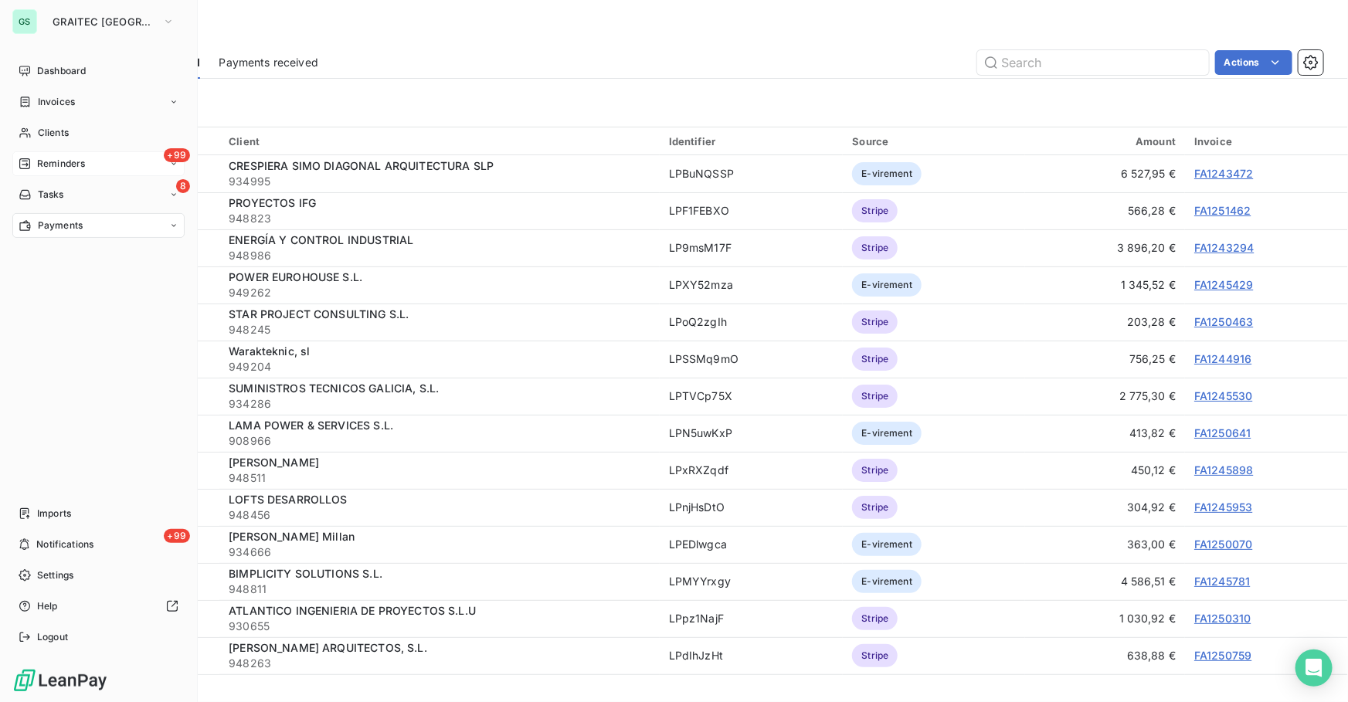
click at [71, 165] on span "Reminders" at bounding box center [61, 164] width 48 height 14
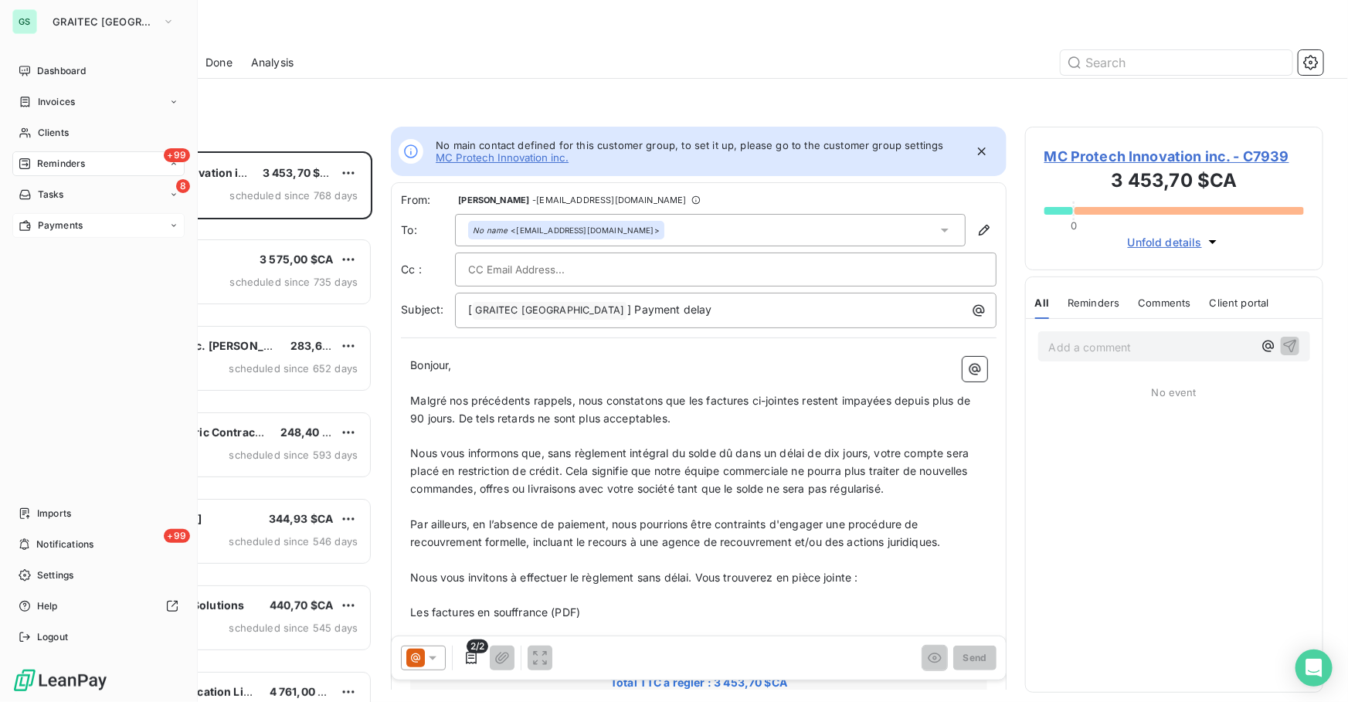
scroll to position [11, 11]
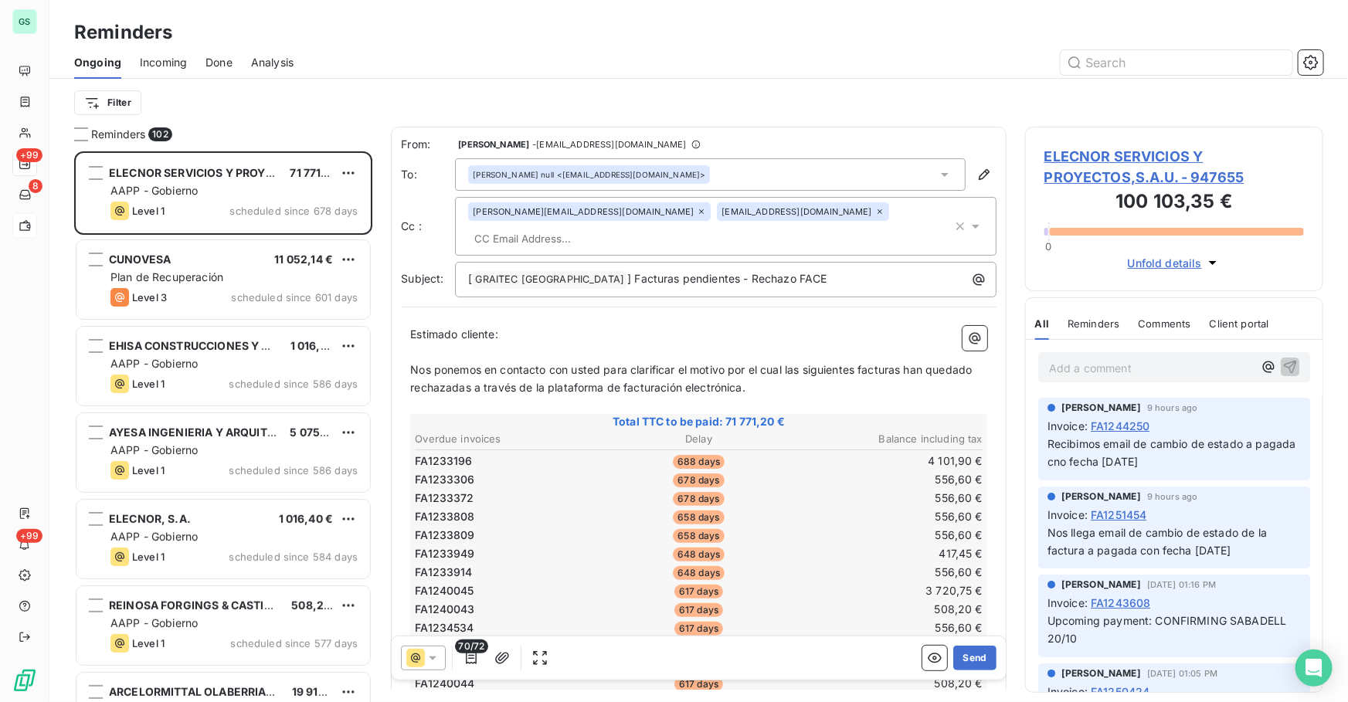
click at [213, 56] on span "Done" at bounding box center [218, 62] width 27 height 15
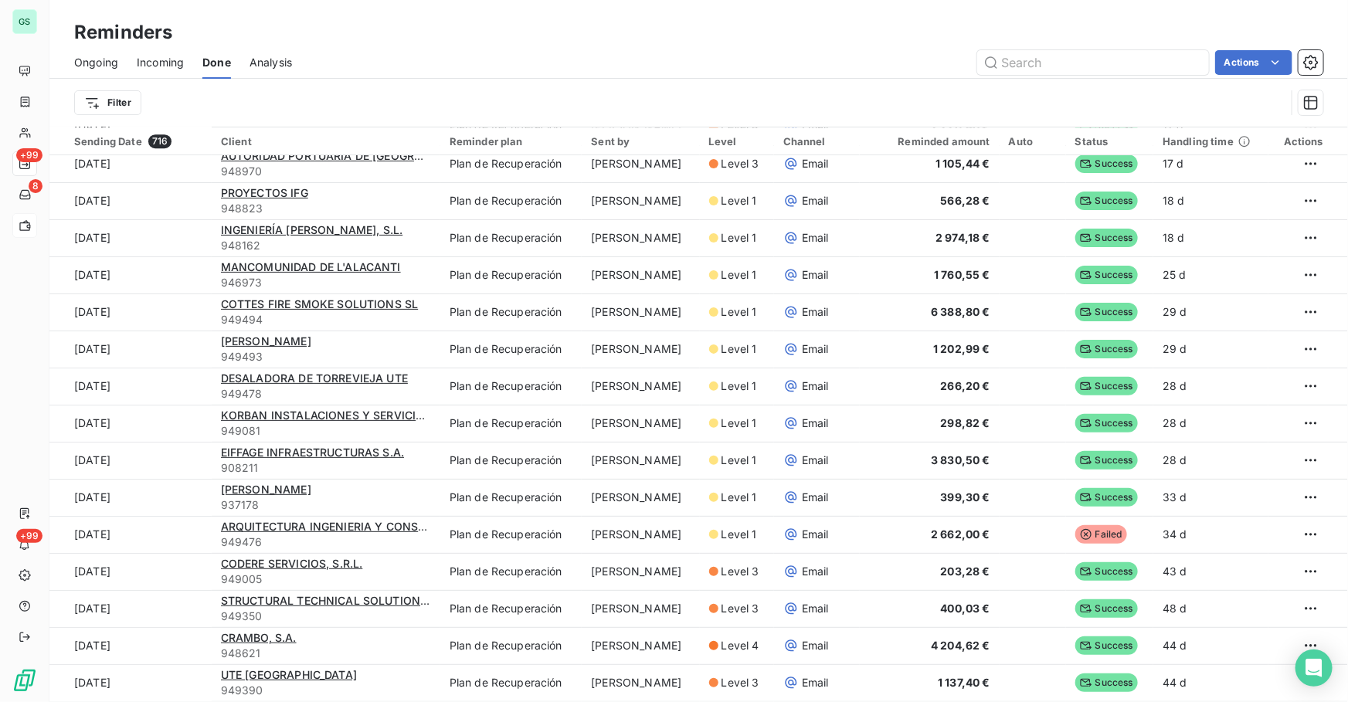
scroll to position [3159, 0]
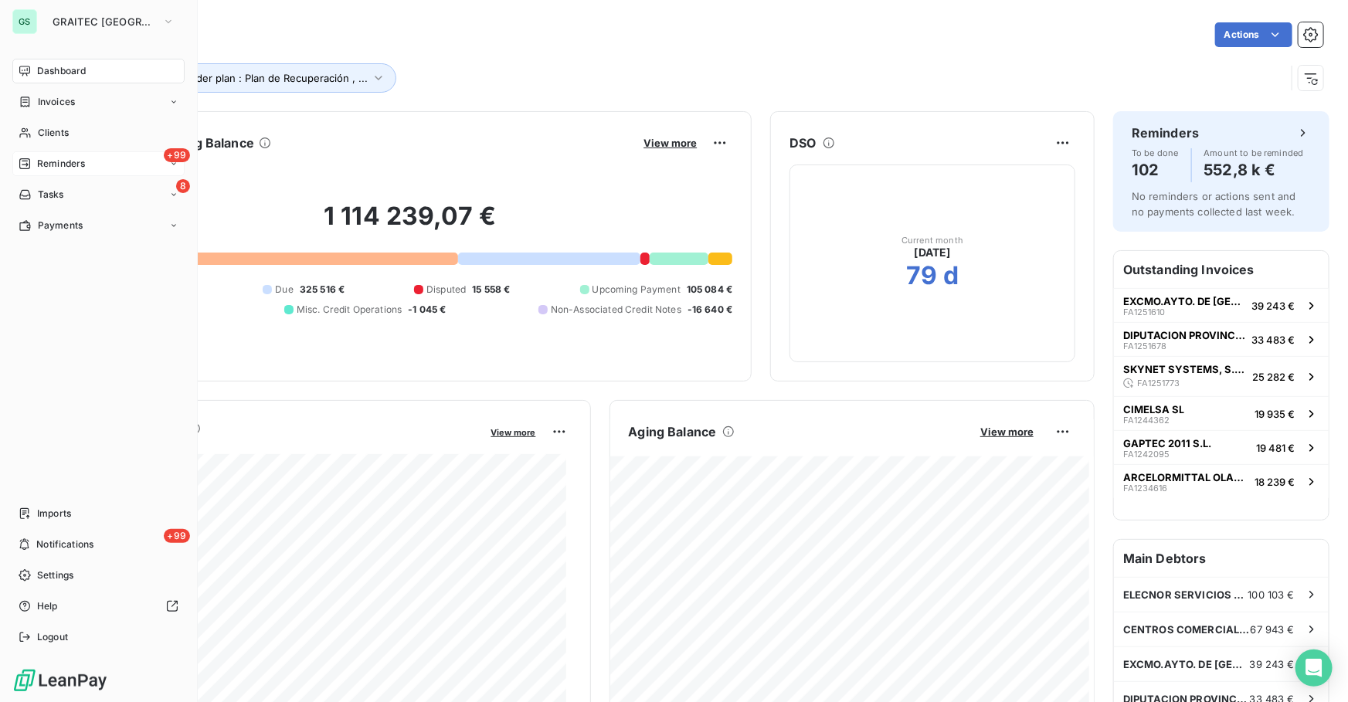
click at [37, 161] on span "Reminders" at bounding box center [61, 164] width 48 height 14
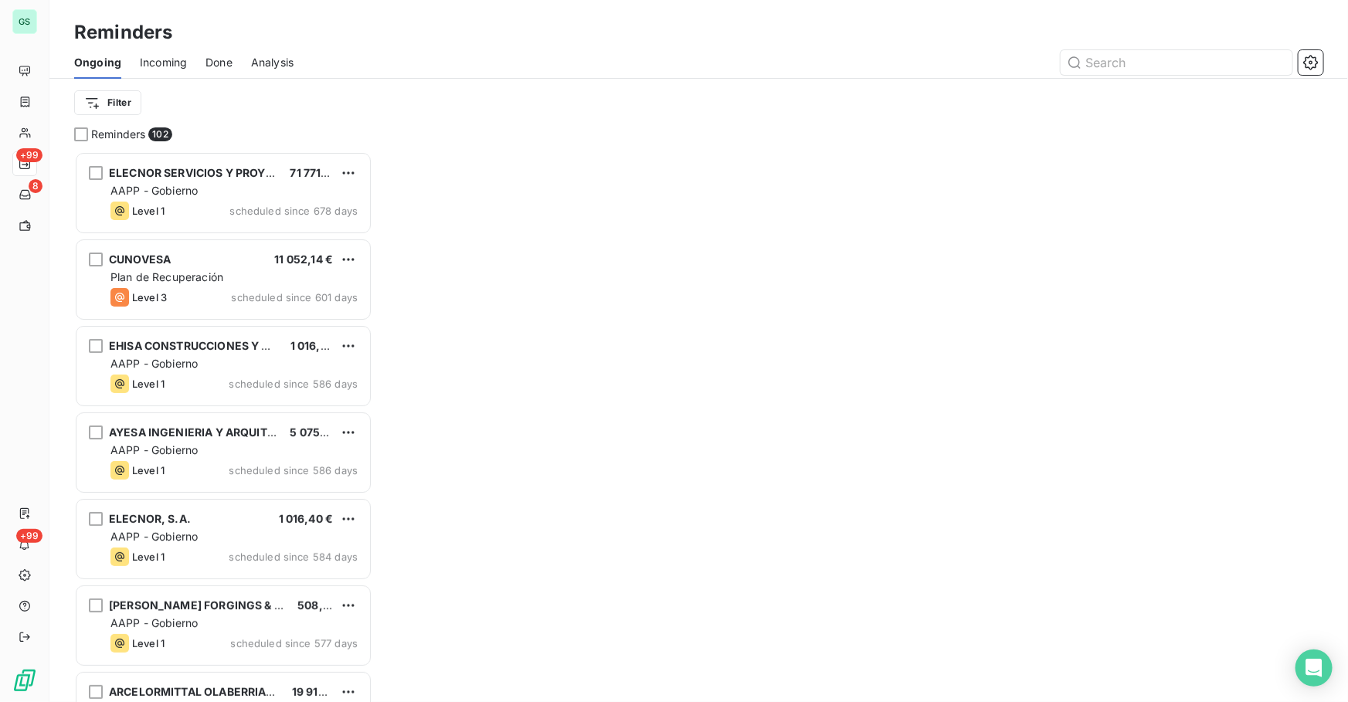
scroll to position [541, 287]
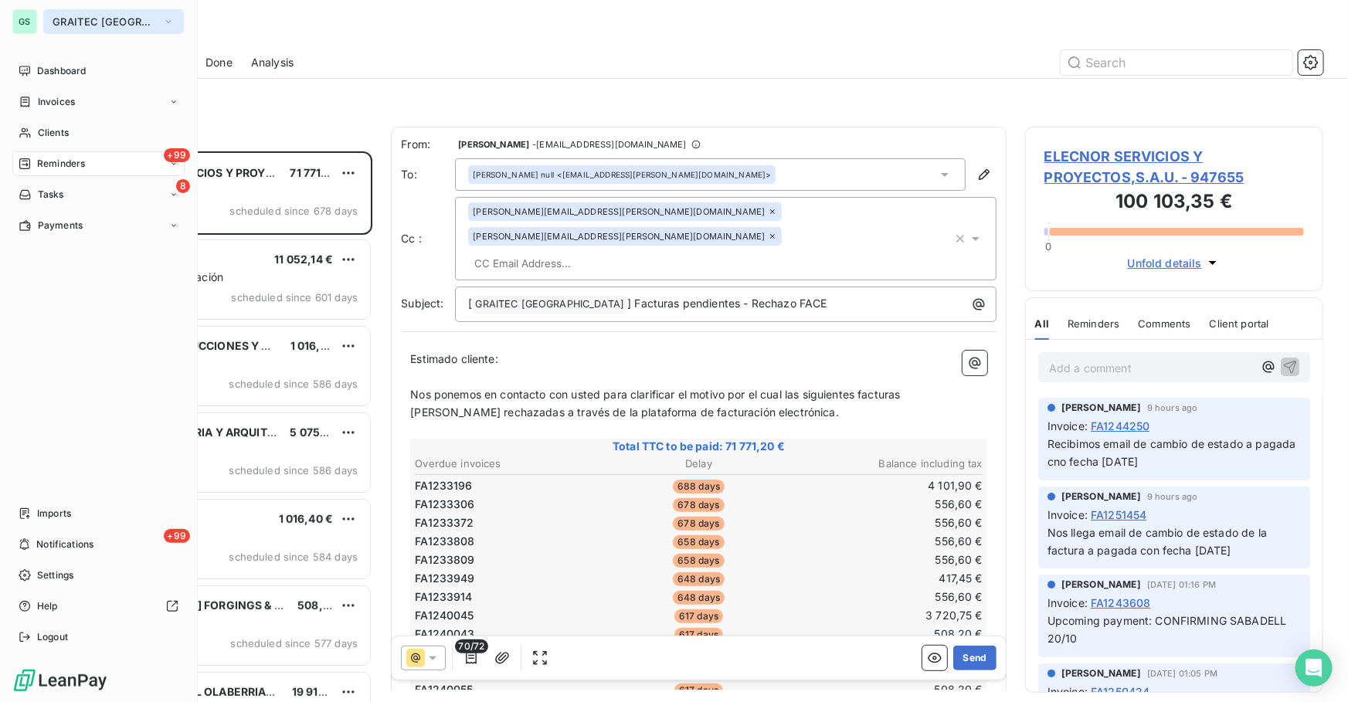
click at [97, 18] on span "GRAITEC [GEOGRAPHIC_DATA]" at bounding box center [104, 21] width 103 height 12
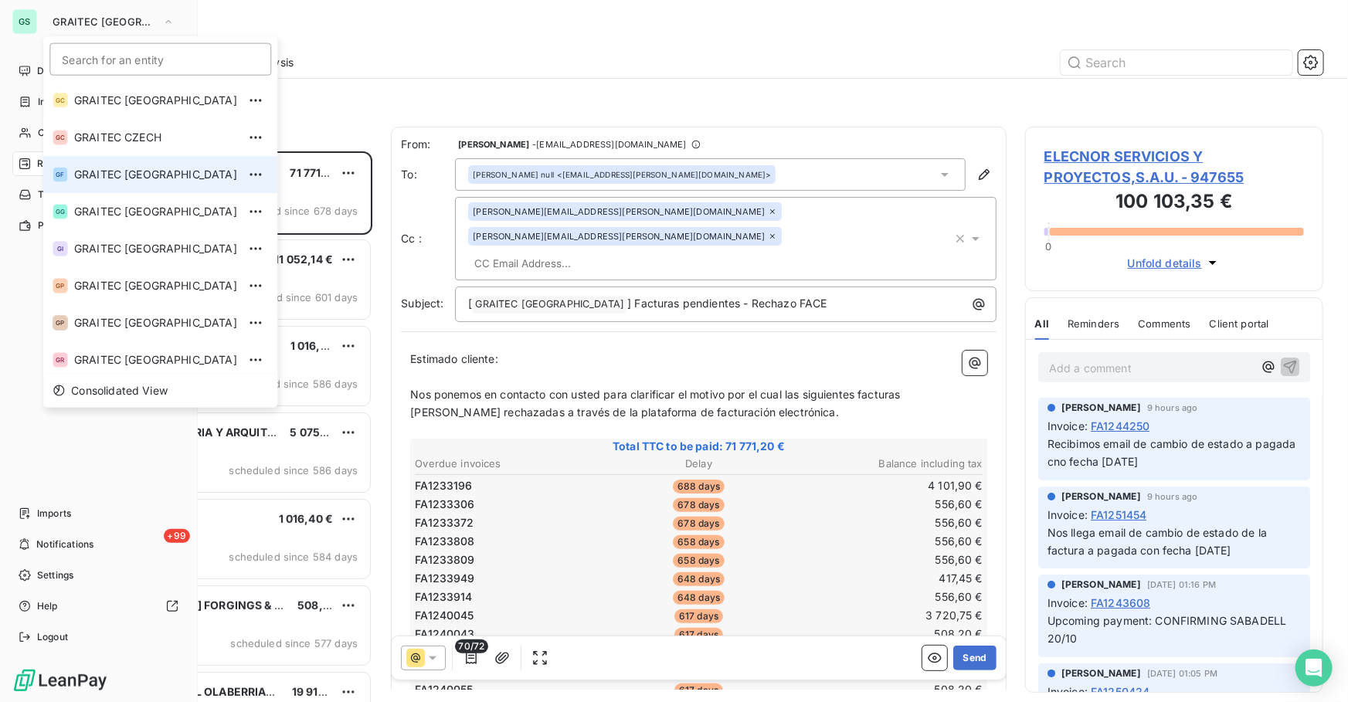
scroll to position [79, 0]
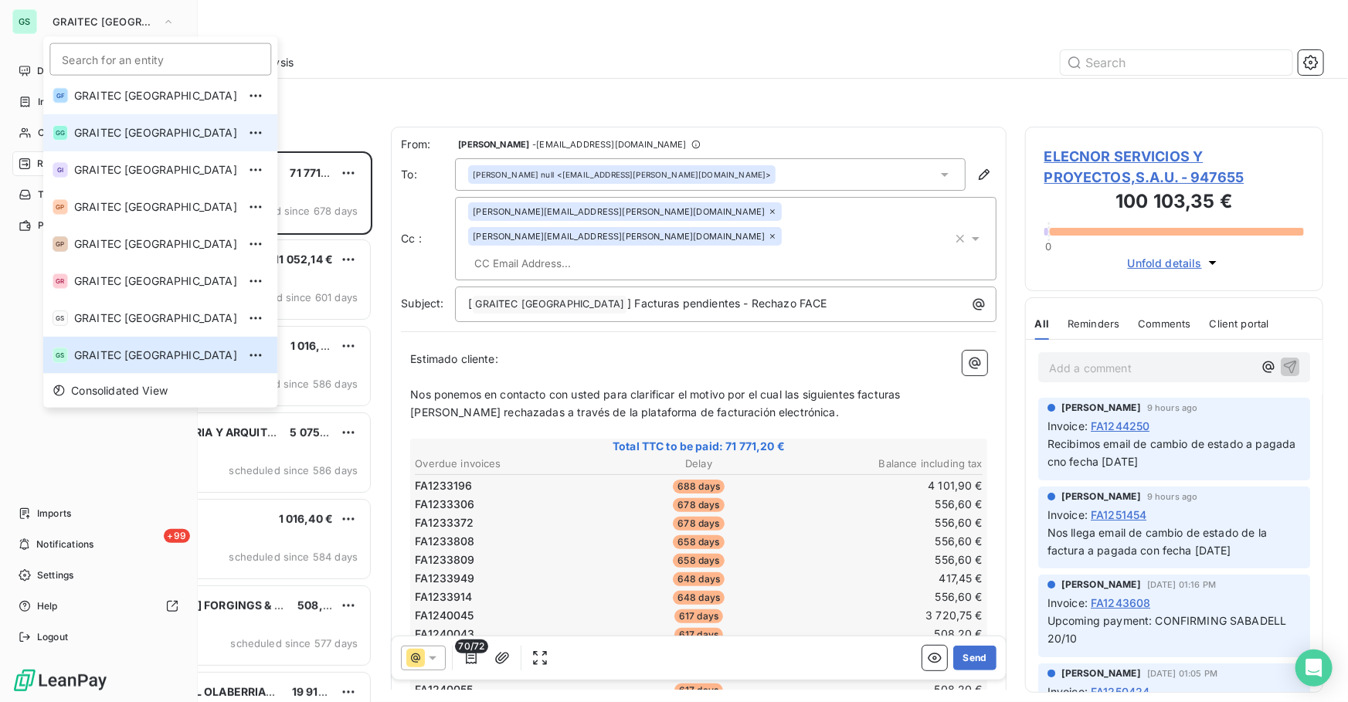
click at [168, 125] on span "GRAITEC [GEOGRAPHIC_DATA]" at bounding box center [155, 132] width 163 height 15
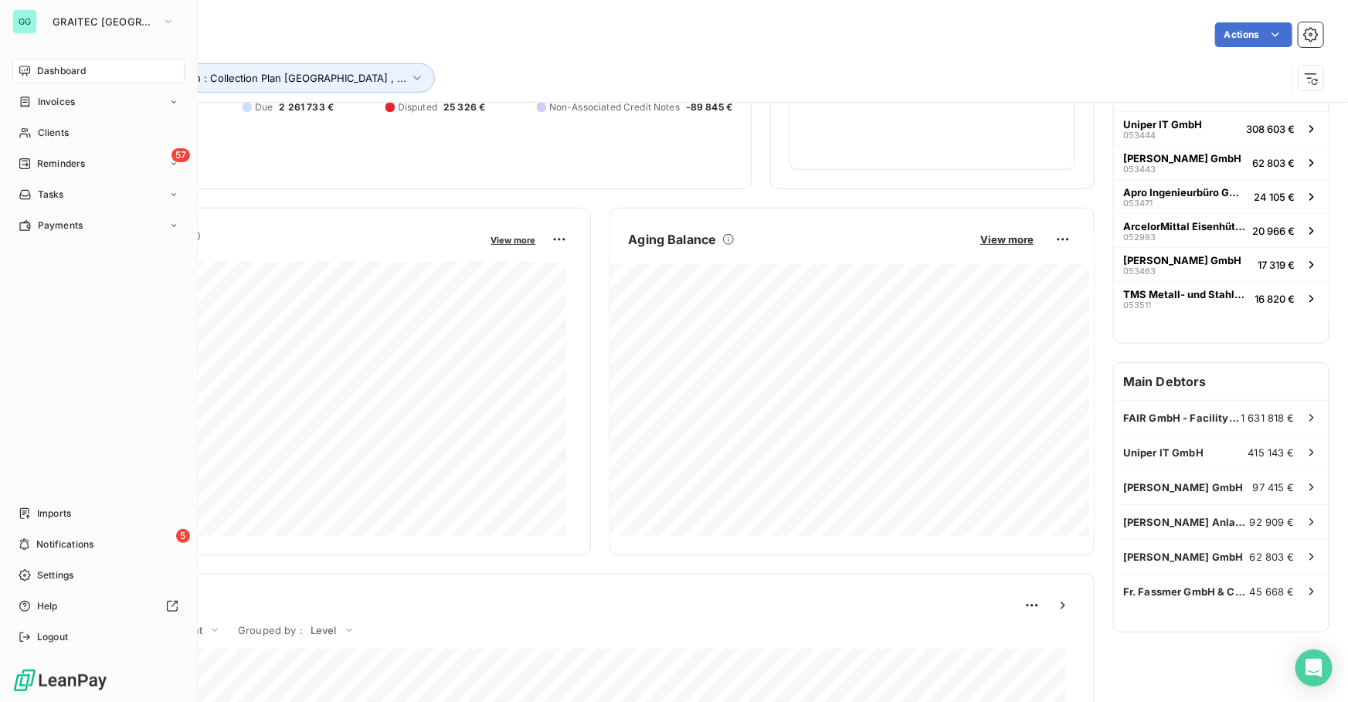
scroll to position [211, 0]
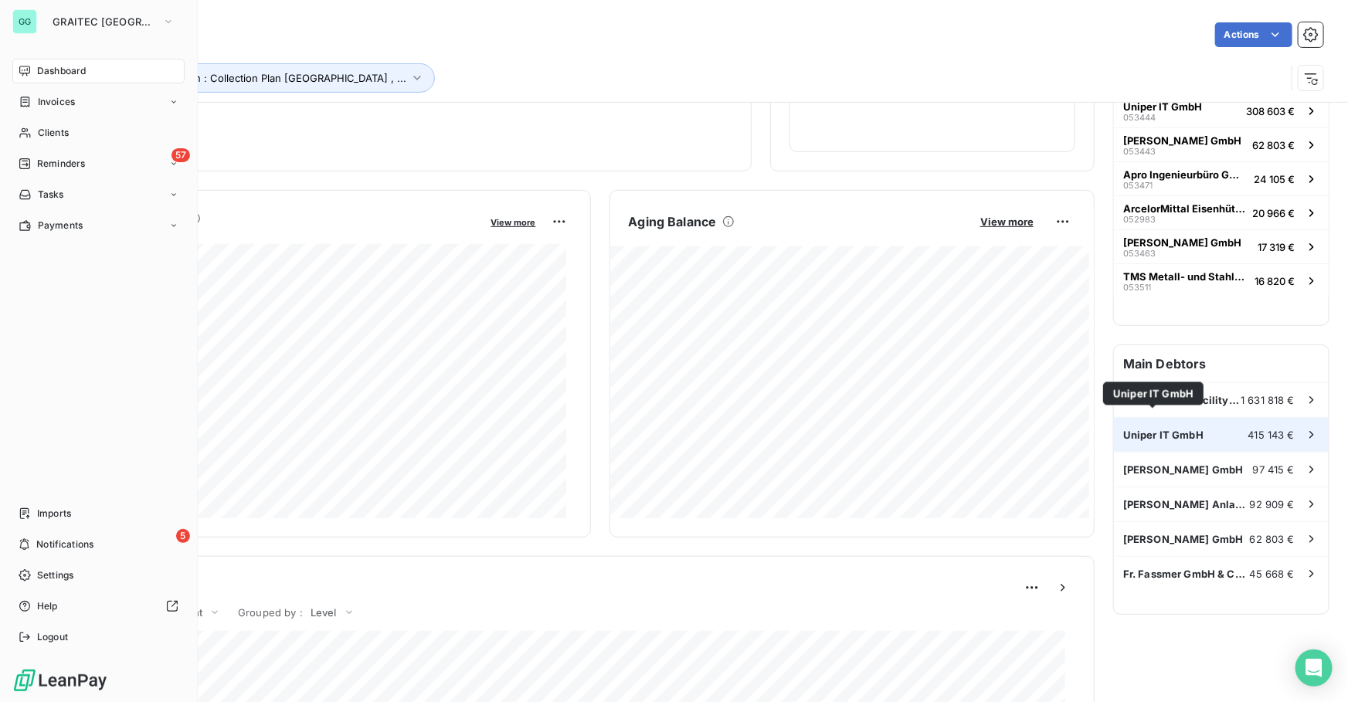
click at [1138, 429] on span "Uniper IT GmbH" at bounding box center [1163, 435] width 80 height 12
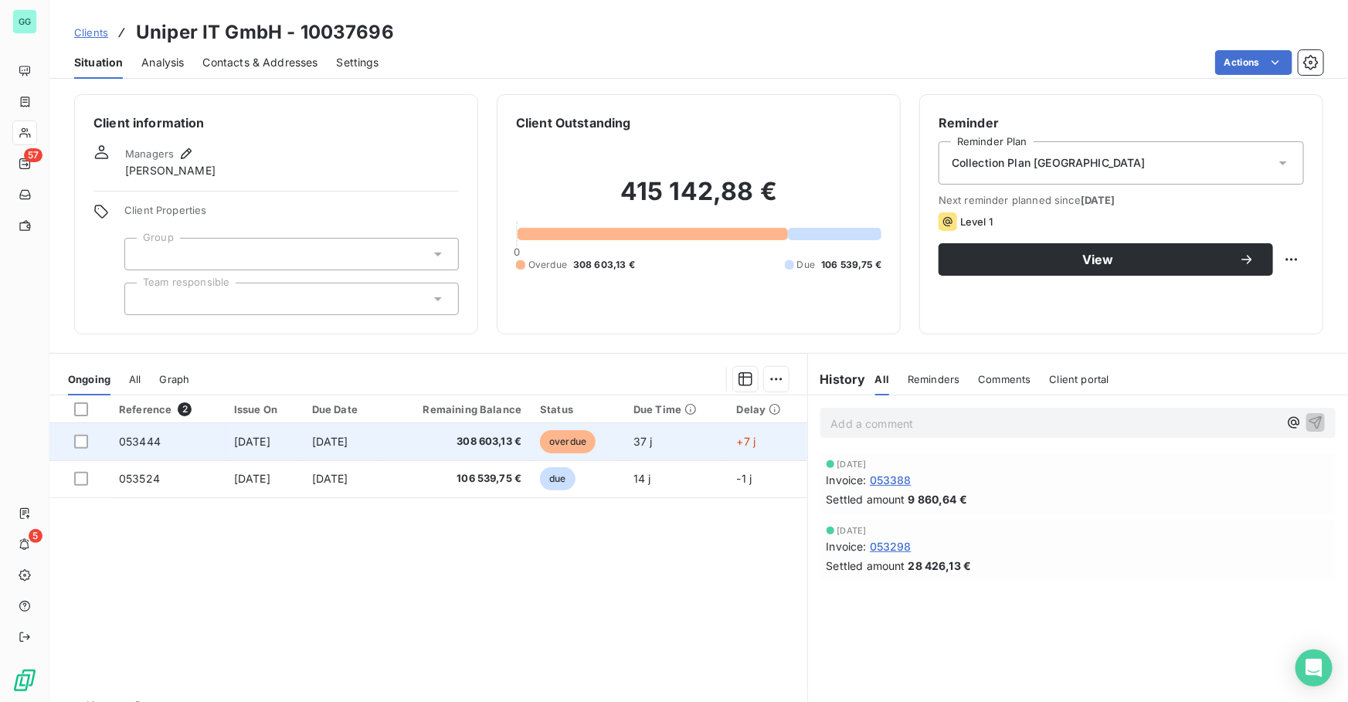
click at [336, 447] on span "[DATE]" at bounding box center [330, 441] width 36 height 13
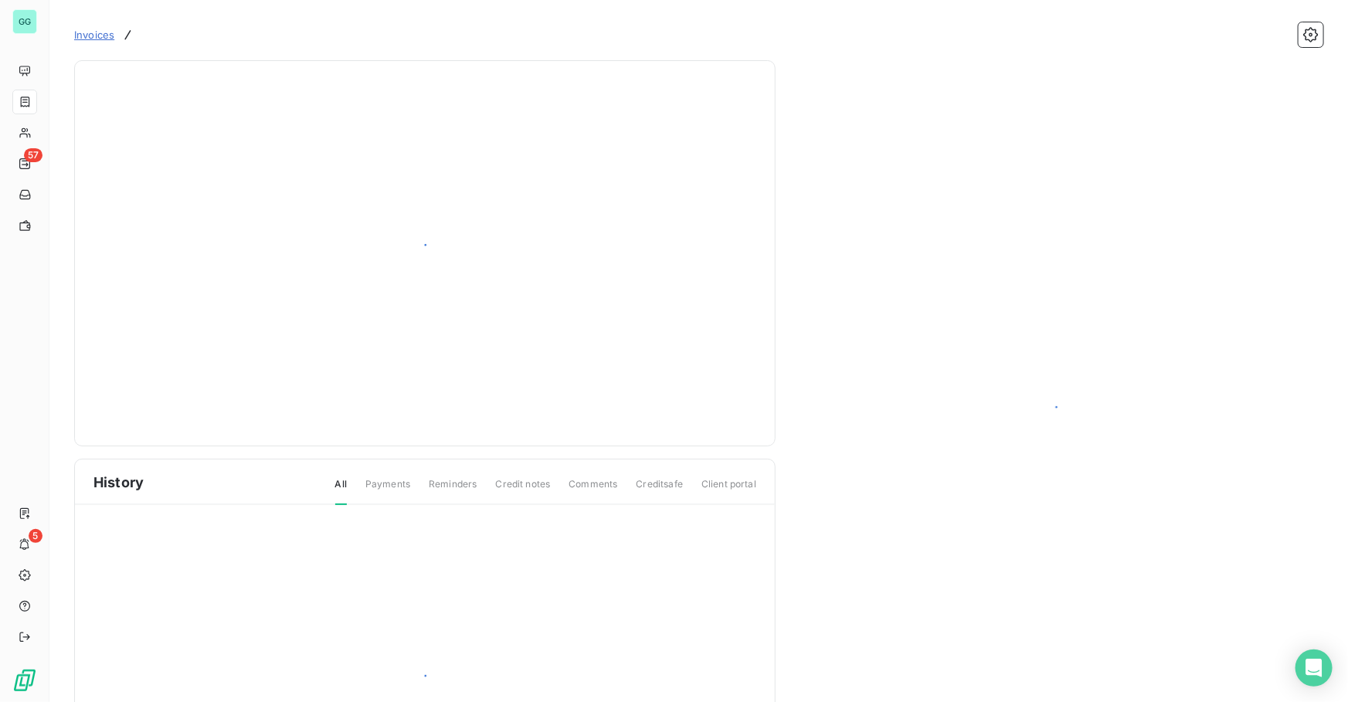
click at [354, 436] on div "History All Payments Reminders Credit notes Comments Creditsafe Client portal" at bounding box center [424, 439] width 701 height 758
